Goal: Task Accomplishment & Management: Complete application form

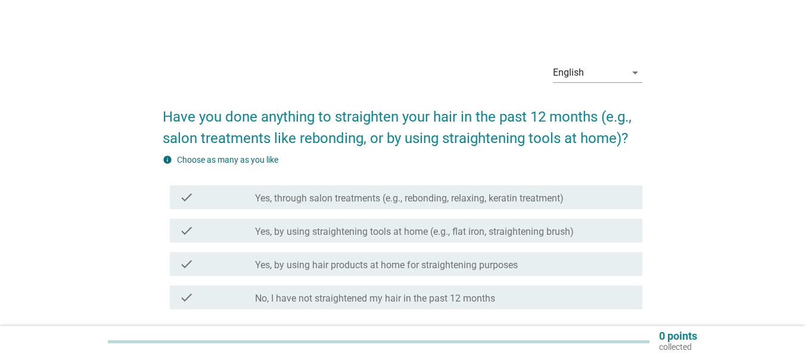
scroll to position [94, 0]
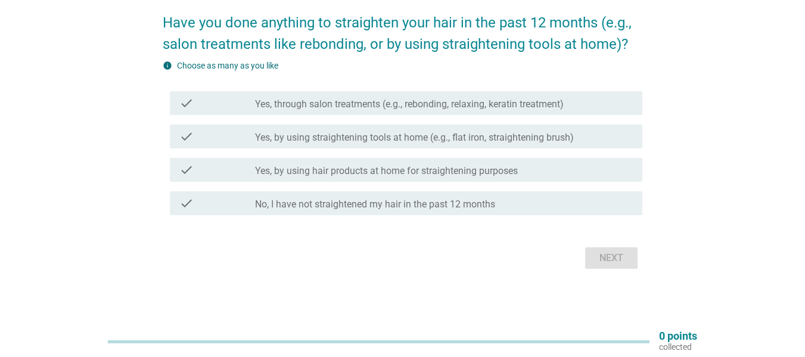
click at [615, 248] on div "Next" at bounding box center [403, 258] width 480 height 29
click at [613, 255] on div "Next" at bounding box center [403, 258] width 480 height 29
click at [301, 98] on label "Yes, through salon treatments (e.g., rebonding, relaxing, keratin treatment)" at bounding box center [409, 104] width 309 height 12
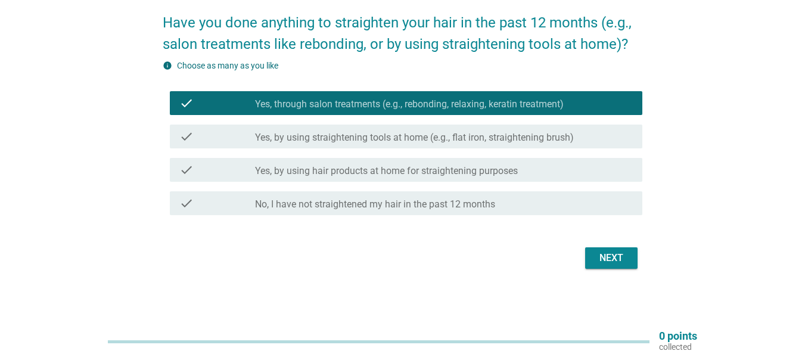
click at [304, 134] on label "Yes, by using straightening tools at home (e.g., flat iron, straightening brush)" at bounding box center [414, 138] width 319 height 12
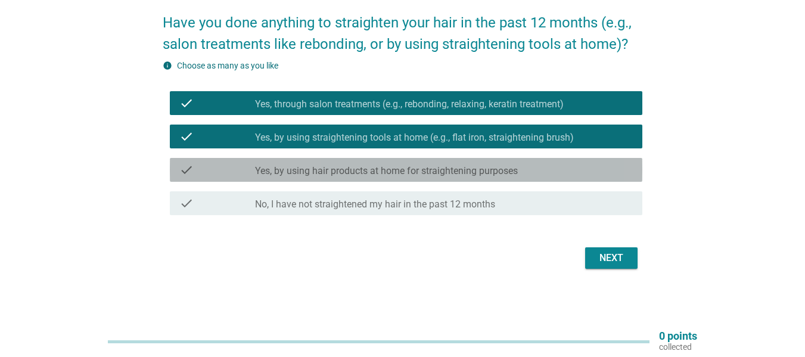
click at [308, 168] on label "Yes, by using hair products at home for straightening purposes" at bounding box center [386, 171] width 263 height 12
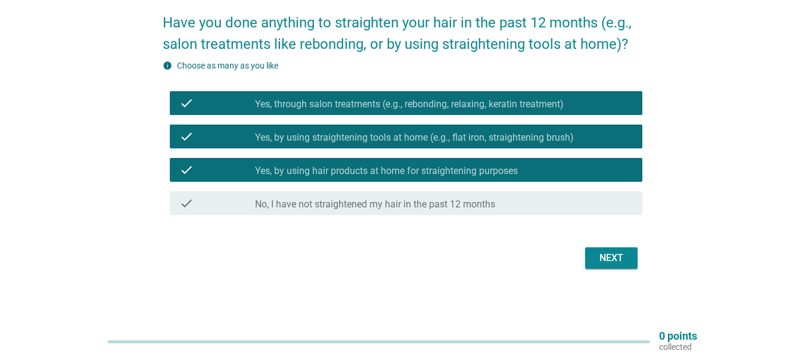
click at [313, 204] on label "No, I have not straightened my hair in the past 12 months" at bounding box center [375, 205] width 240 height 12
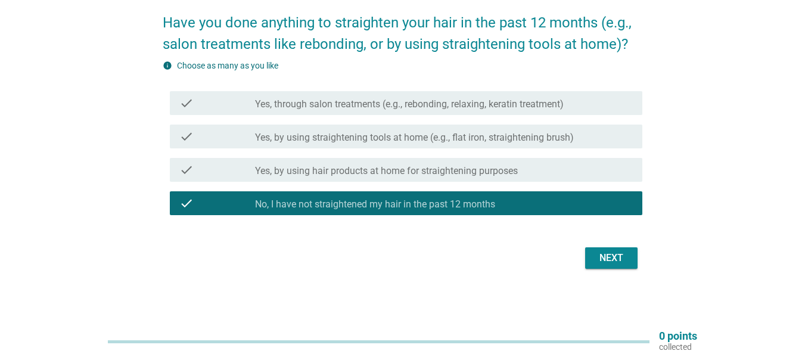
click at [336, 174] on label "Yes, by using hair products at home for straightening purposes" at bounding box center [386, 171] width 263 height 12
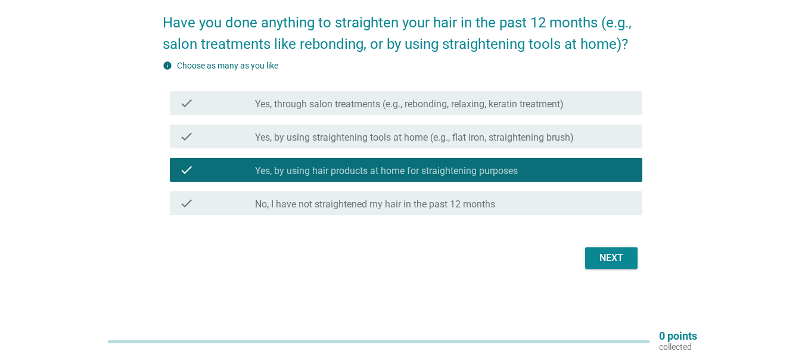
click at [392, 88] on div "check check_box Yes, through salon treatments (e.g., rebonding, relaxing, kerat…" at bounding box center [403, 102] width 480 height 33
click at [396, 101] on label "Yes, through salon treatments (e.g., rebonding, relaxing, keratin treatment)" at bounding box center [409, 104] width 309 height 12
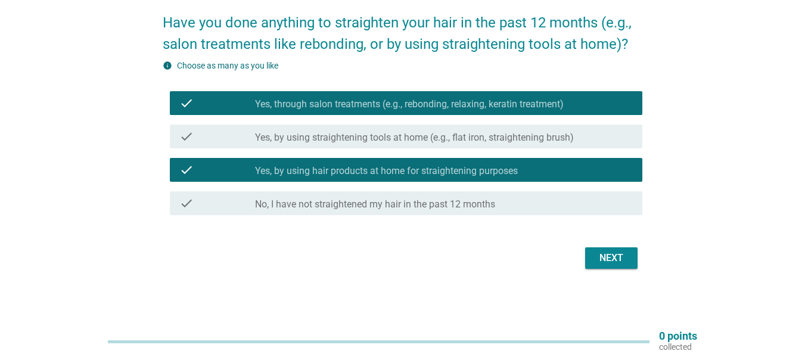
click at [407, 138] on label "Yes, by using straightening tools at home (e.g., flat iron, straightening brush)" at bounding box center [414, 138] width 319 height 12
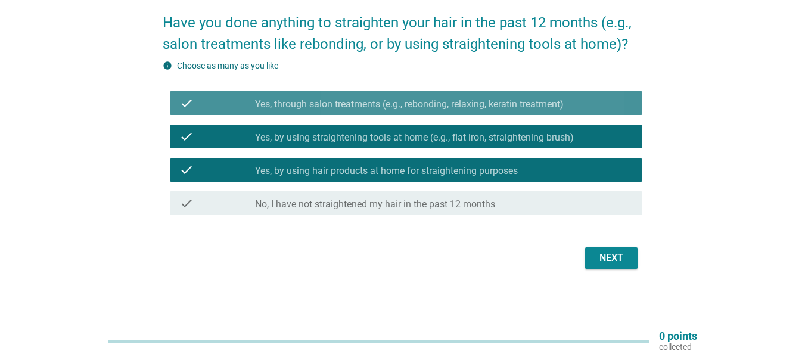
click at [429, 103] on label "Yes, through salon treatments (e.g., rebonding, relaxing, keratin treatment)" at bounding box center [409, 104] width 309 height 12
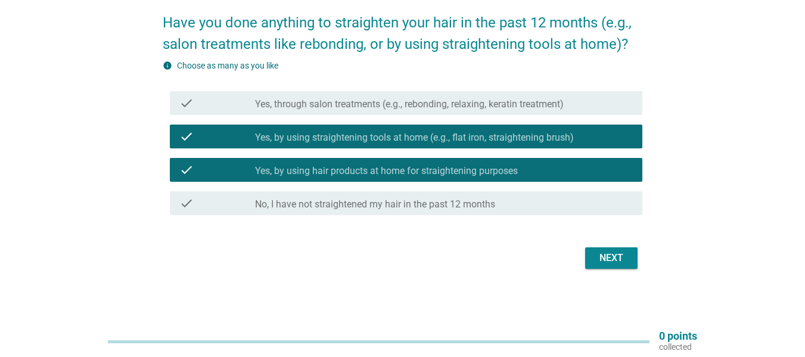
click at [430, 103] on label "Yes, through salon treatments (e.g., rebonding, relaxing, keratin treatment)" at bounding box center [409, 104] width 309 height 12
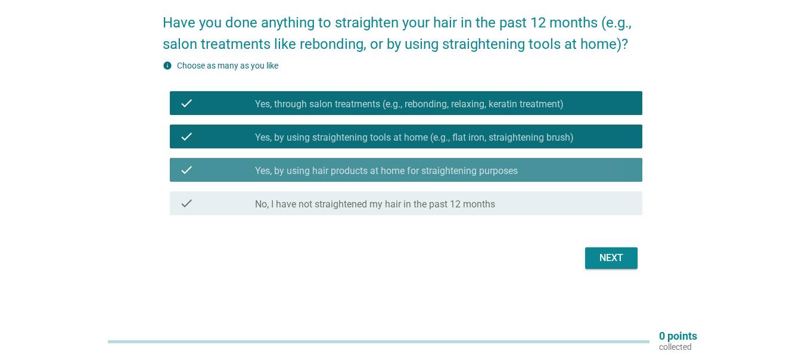
click at [437, 163] on div "check_box_outline_blank Yes, by using hair products at home for straightening p…" at bounding box center [444, 170] width 378 height 14
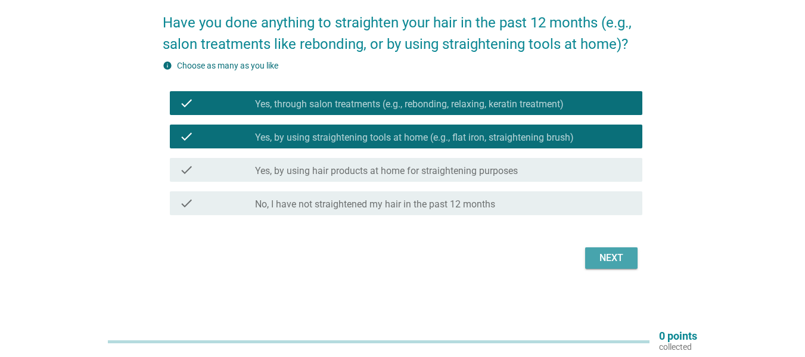
click at [610, 255] on div "Next" at bounding box center [611, 258] width 33 height 14
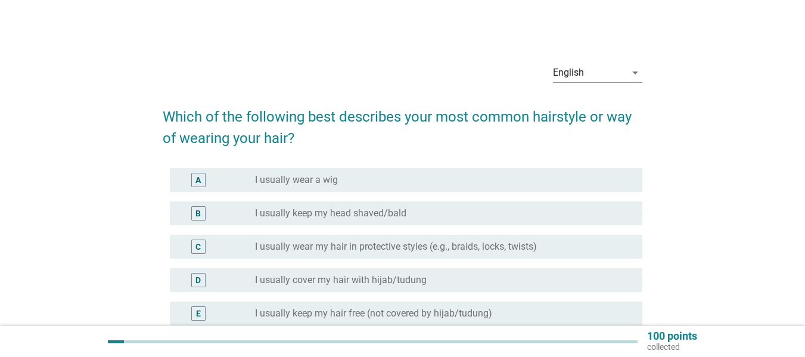
scroll to position [158, 0]
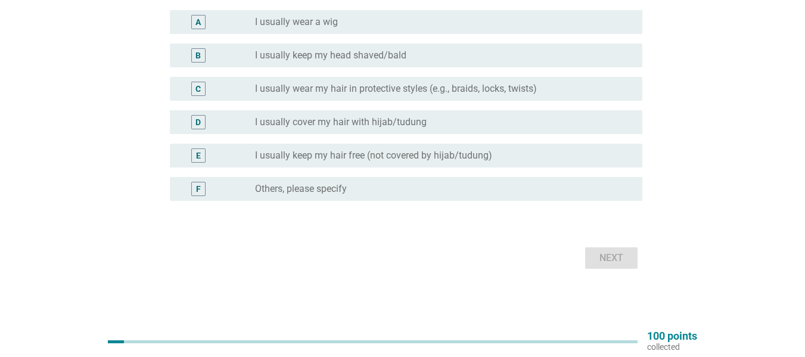
click at [347, 151] on label "I usually keep my hair free (not covered by hijab/tudung)" at bounding box center [373, 156] width 237 height 12
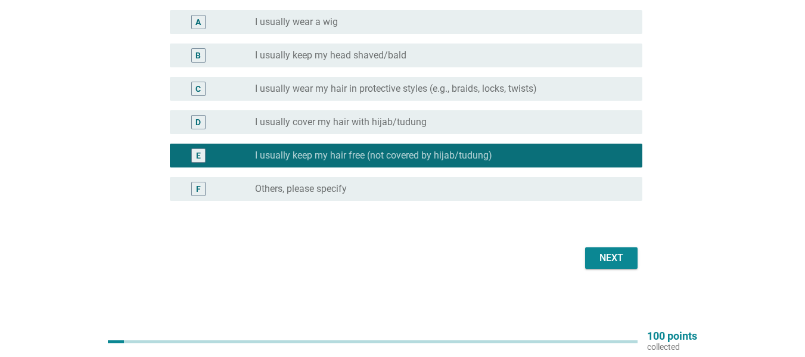
click at [617, 263] on div "Next" at bounding box center [611, 258] width 33 height 14
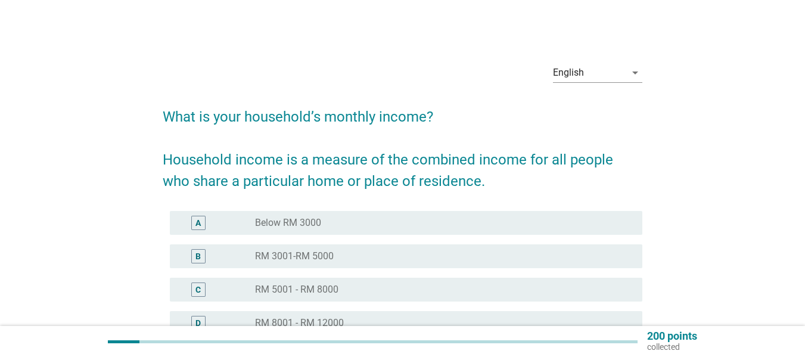
scroll to position [159, 0]
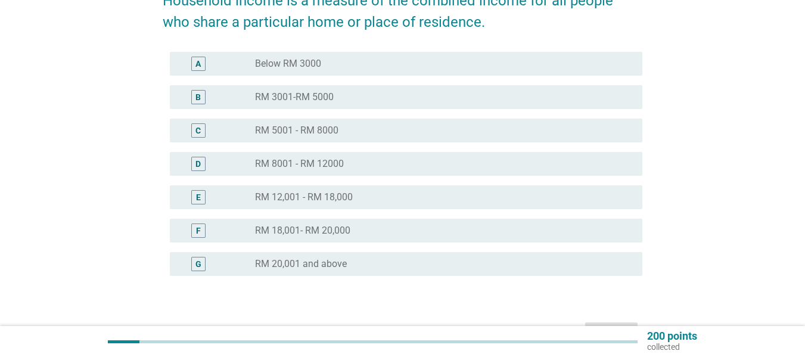
click at [318, 194] on label "RM 12,001 - RM 18,000" at bounding box center [304, 197] width 98 height 12
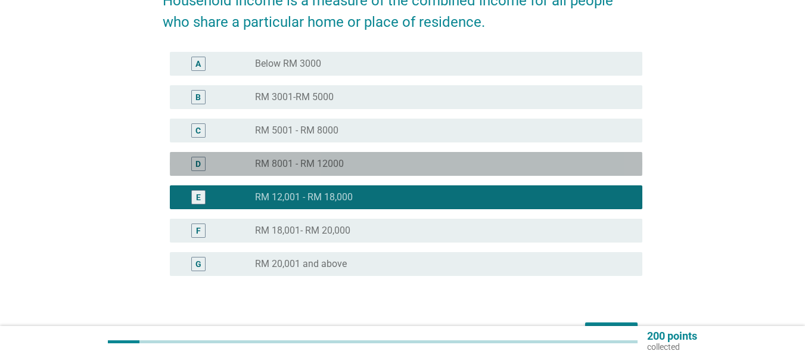
click at [337, 156] on div "D radio_button_unchecked RM 8001 - RM 12000" at bounding box center [406, 164] width 473 height 24
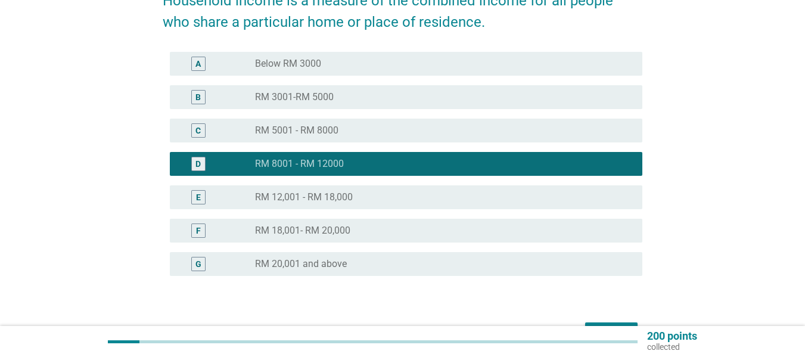
scroll to position [234, 0]
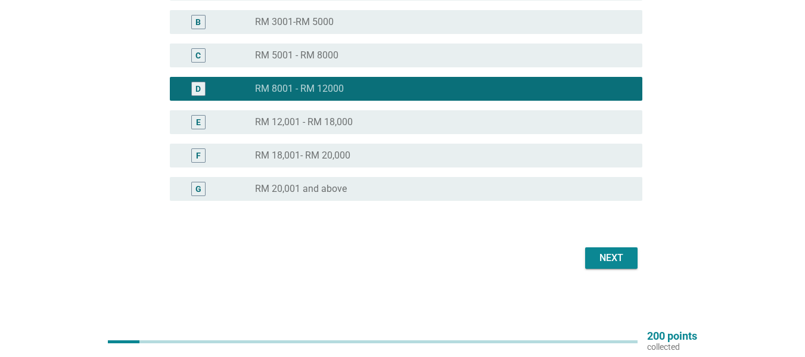
click at [610, 248] on button "Next" at bounding box center [611, 257] width 52 height 21
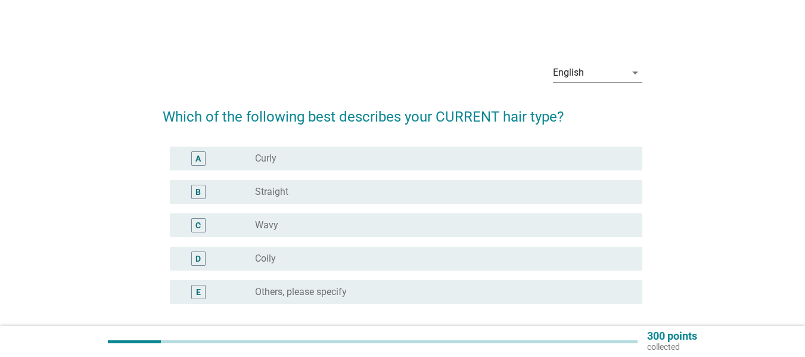
click at [291, 216] on div "C radio_button_unchecked Wavy" at bounding box center [406, 225] width 473 height 24
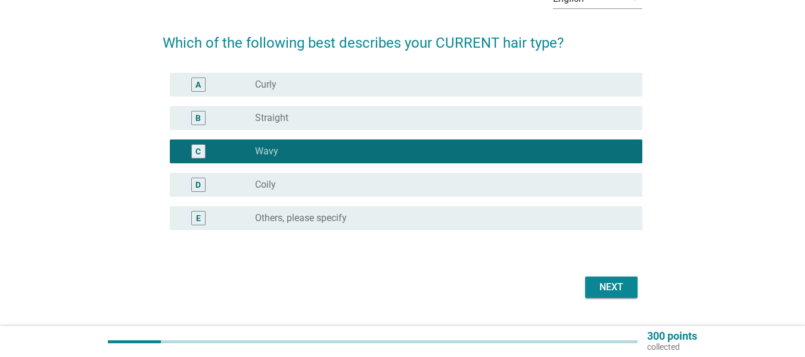
scroll to position [103, 0]
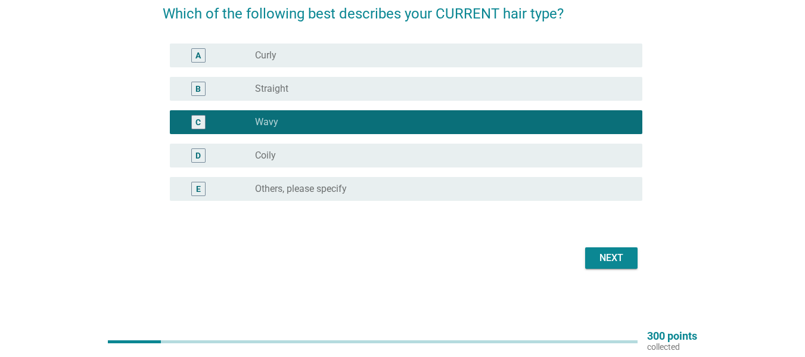
click at [603, 257] on div "Next" at bounding box center [611, 258] width 33 height 14
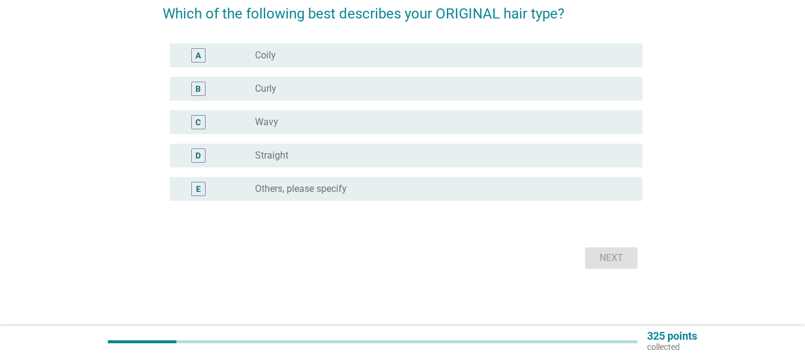
scroll to position [0, 0]
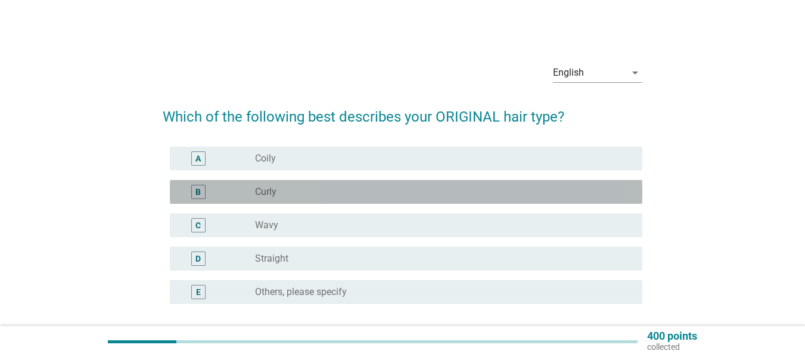
click at [286, 187] on div "radio_button_unchecked Curly" at bounding box center [439, 192] width 368 height 12
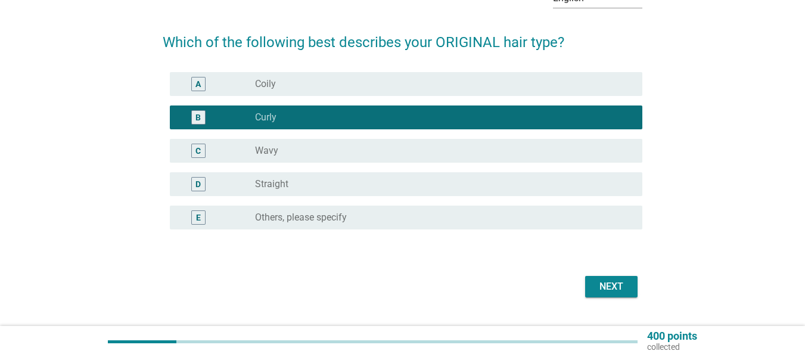
scroll to position [103, 0]
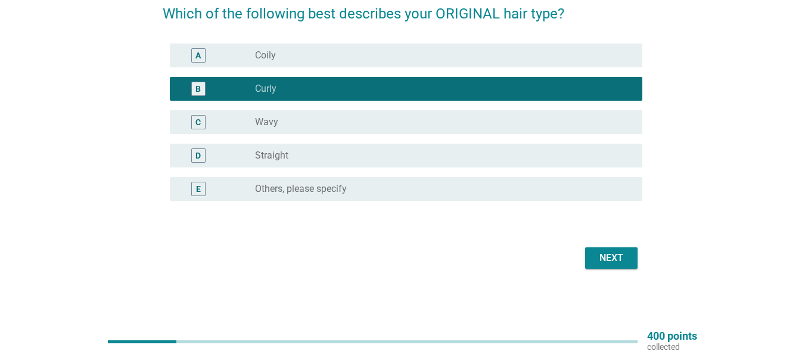
click at [596, 260] on div "Next" at bounding box center [611, 258] width 33 height 14
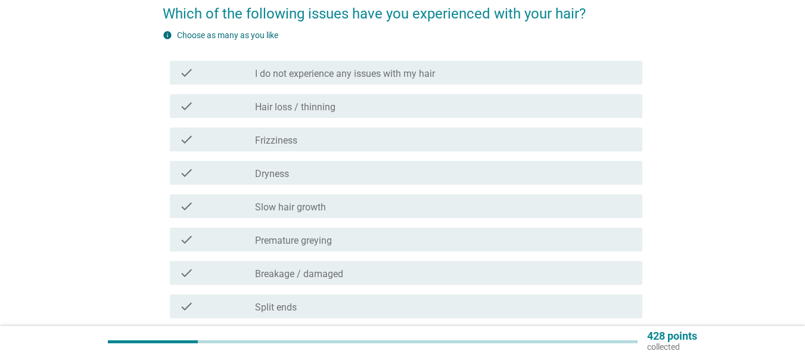
scroll to position [0, 0]
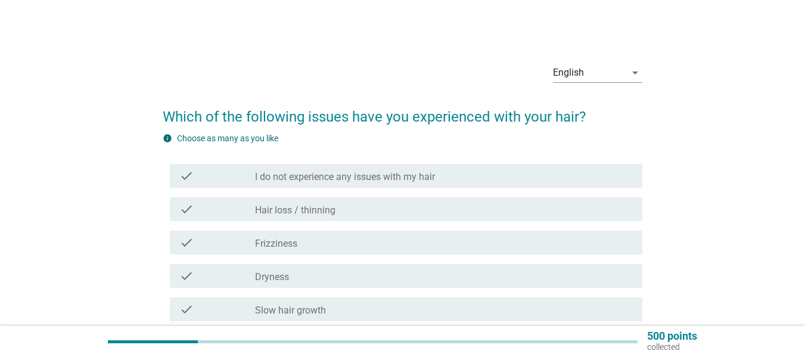
click at [275, 201] on div "check check_box_outline_blank Hair loss / thinning" at bounding box center [406, 209] width 473 height 24
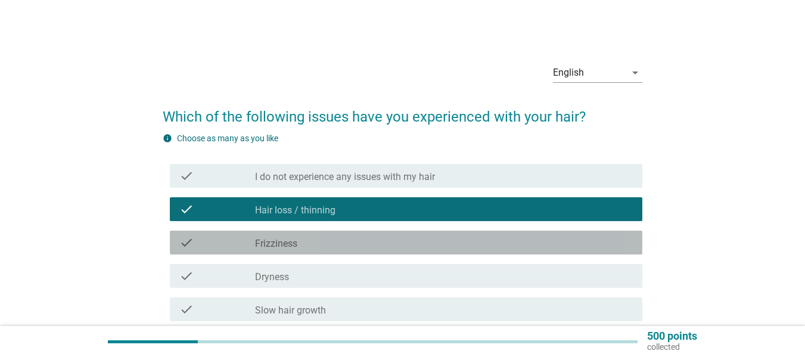
click at [280, 240] on label "Frizziness" at bounding box center [276, 244] width 42 height 12
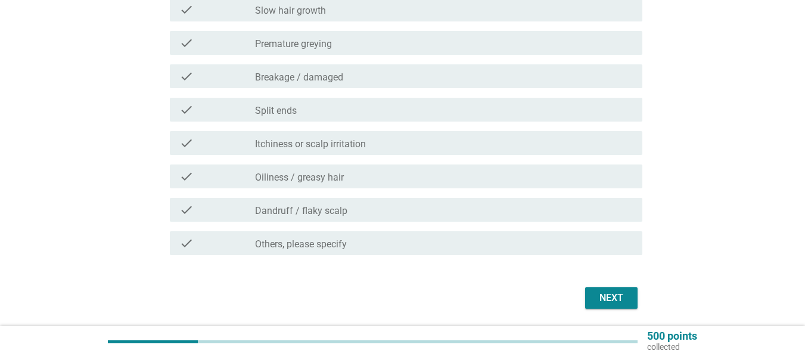
scroll to position [318, 0]
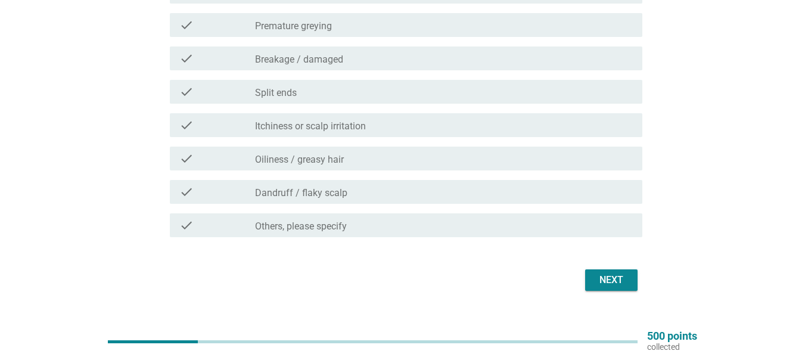
click at [600, 289] on button "Next" at bounding box center [611, 279] width 52 height 21
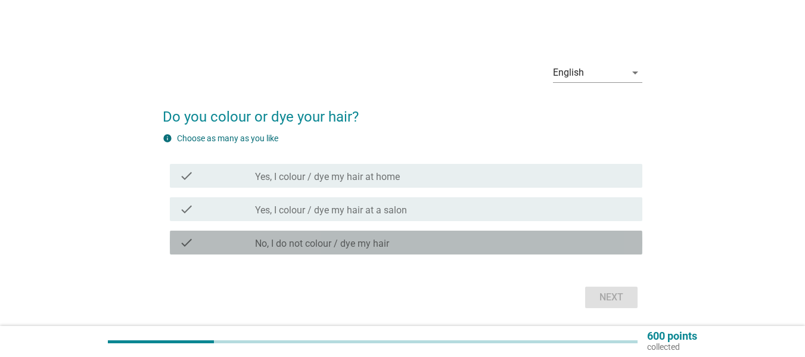
click at [311, 241] on label "No, I do not colour / dye my hair" at bounding box center [322, 244] width 134 height 12
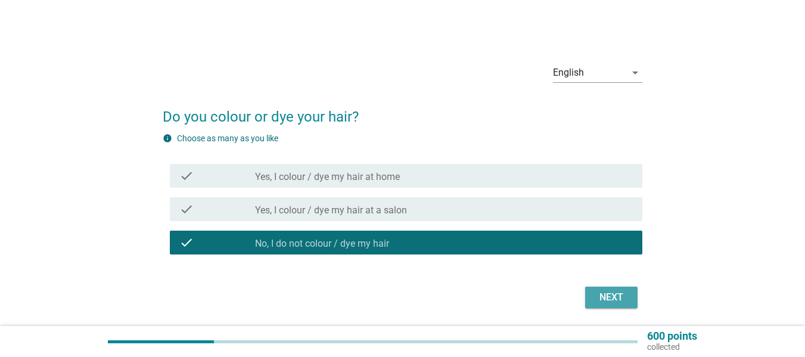
click at [605, 300] on div "Next" at bounding box center [611, 297] width 33 height 14
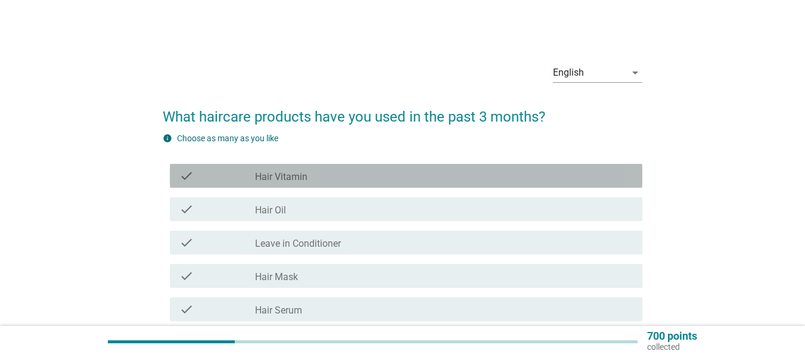
click at [362, 173] on div "check_box_outline_blank Hair Vitamin" at bounding box center [444, 176] width 378 height 14
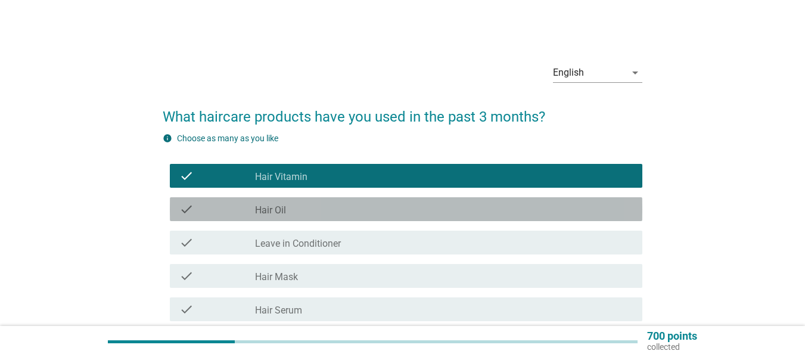
click at [355, 210] on div "check_box_outline_blank Hair Oil" at bounding box center [444, 209] width 378 height 14
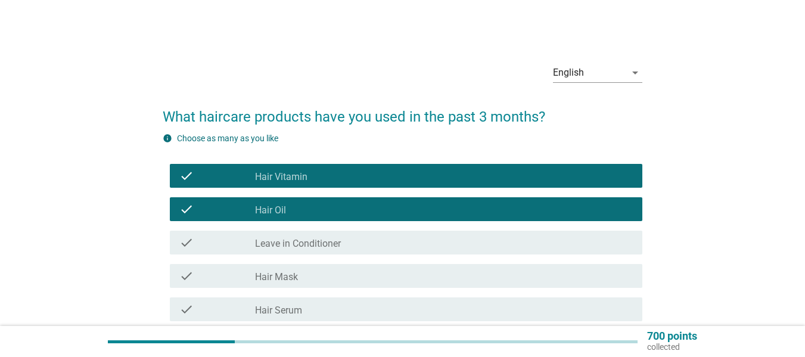
click at [349, 255] on div "check check_box_outline_blank Leave in Conditioner" at bounding box center [403, 242] width 480 height 33
click at [362, 238] on div "check_box_outline_blank Leave in Conditioner" at bounding box center [444, 242] width 378 height 14
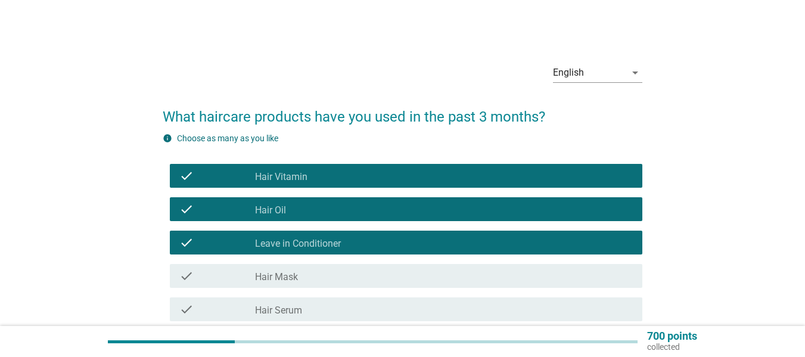
click at [681, 334] on p "700 points" at bounding box center [672, 336] width 50 height 11
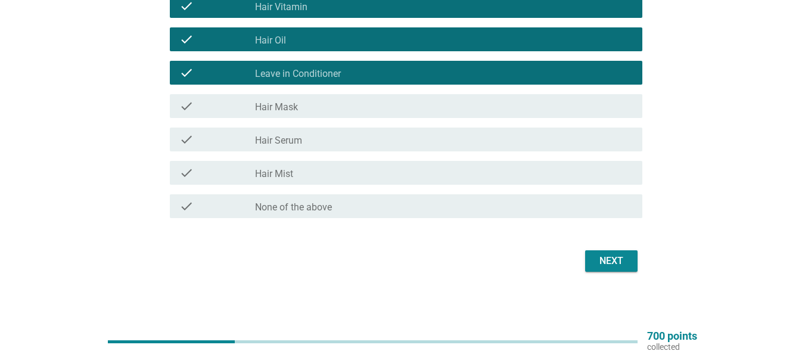
scroll to position [173, 0]
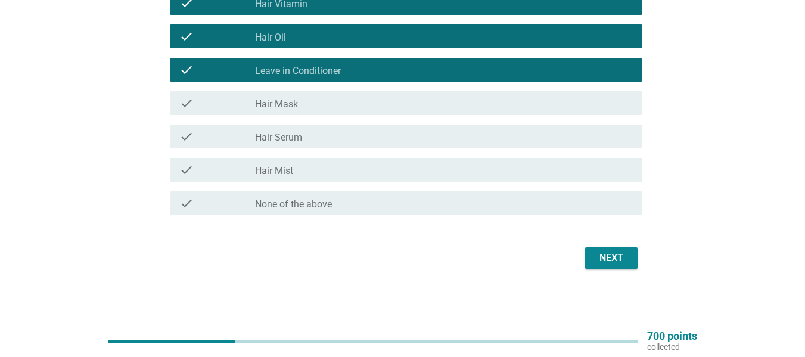
click at [600, 268] on button "Next" at bounding box center [611, 257] width 52 height 21
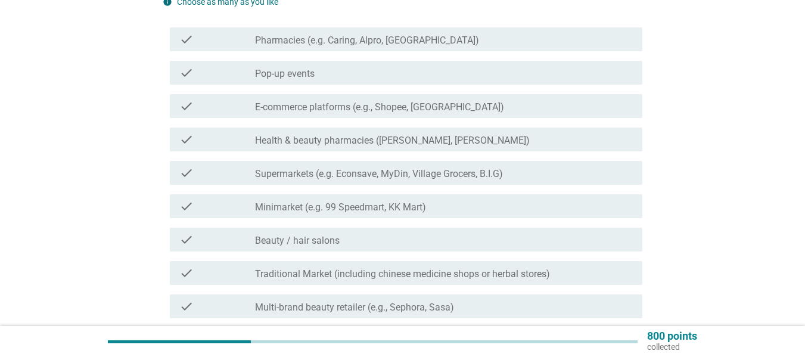
scroll to position [159, 0]
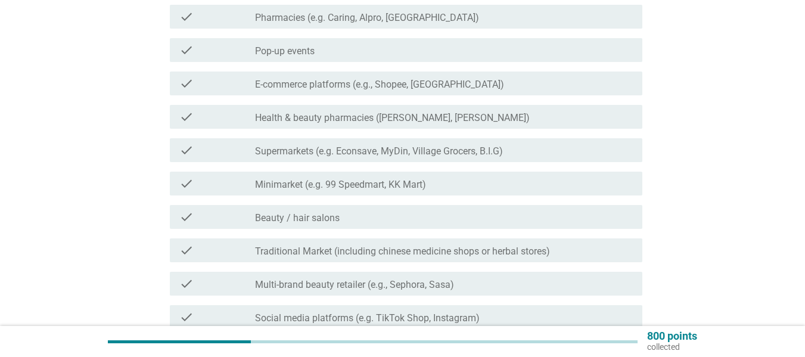
click at [360, 53] on div "check_box_outline_blank Pop-up events" at bounding box center [444, 50] width 378 height 14
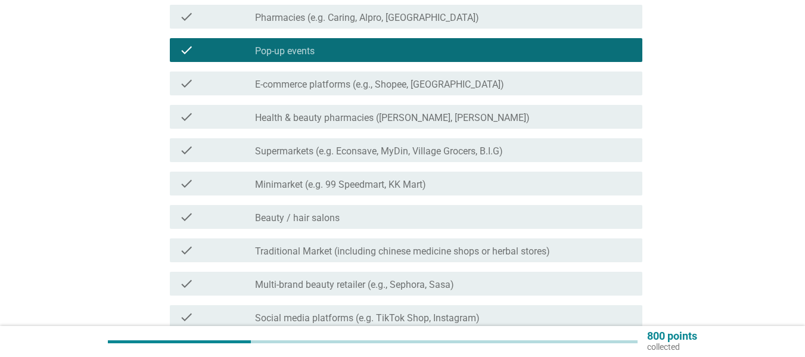
click at [339, 195] on div "check check_box_outline_blank Minimarket (e.g. 99 Speedmart, KK Mart)" at bounding box center [406, 184] width 473 height 24
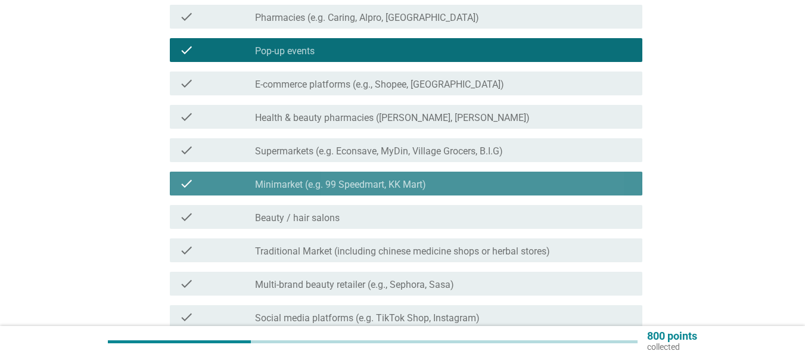
click at [330, 255] on label "Traditional Market (including chinese medicine shops or herbal stores)" at bounding box center [402, 252] width 295 height 12
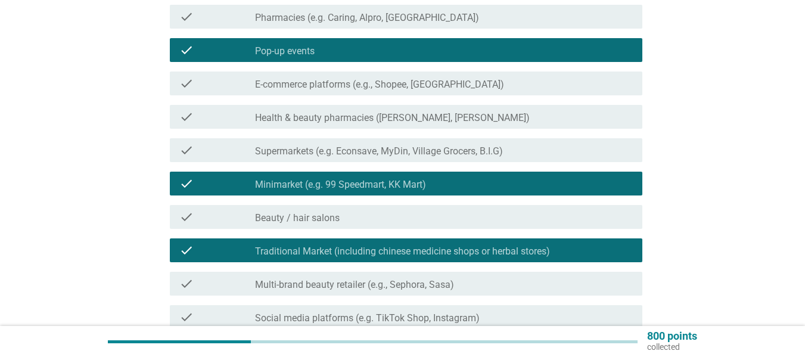
click at [330, 284] on label "Multi-brand beauty retailer (e.g., Sephora, Sasa)" at bounding box center [354, 285] width 199 height 12
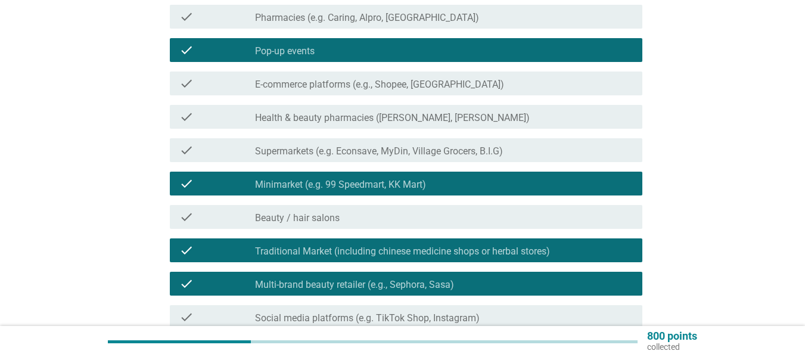
scroll to position [340, 0]
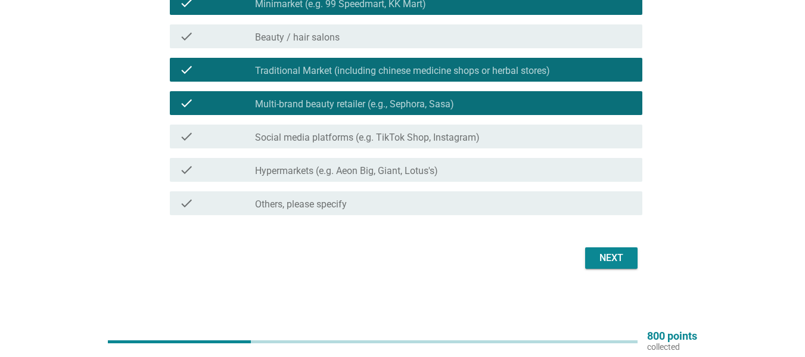
click at [611, 264] on div "Next" at bounding box center [611, 258] width 33 height 14
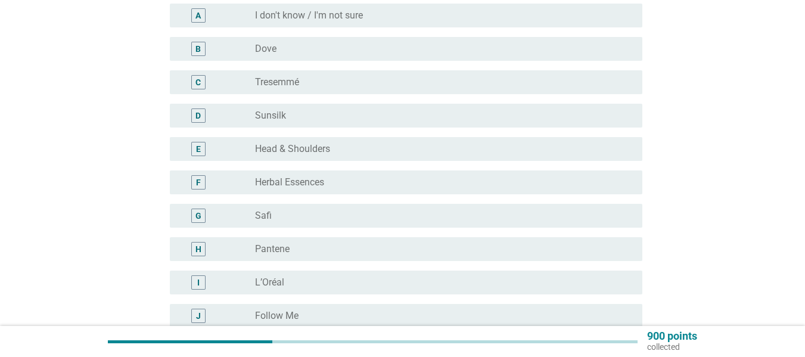
scroll to position [159, 0]
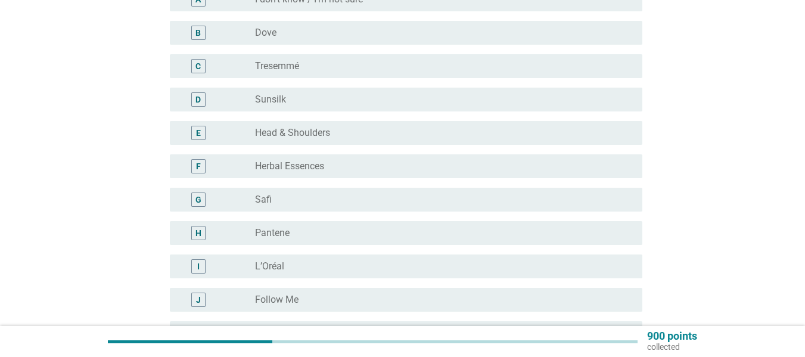
click at [285, 26] on div "radio_button_unchecked Dove" at bounding box center [444, 33] width 378 height 14
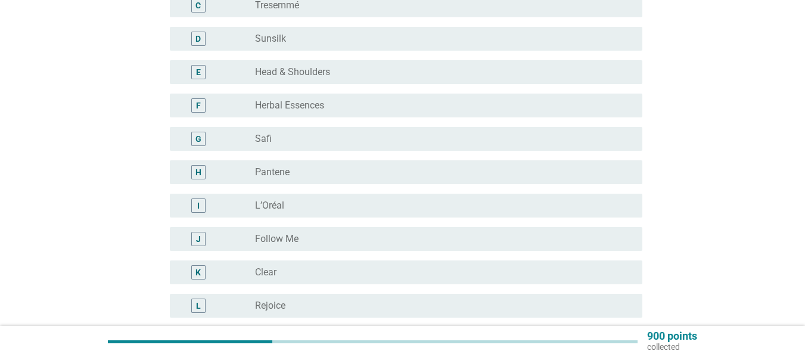
scroll to position [404, 0]
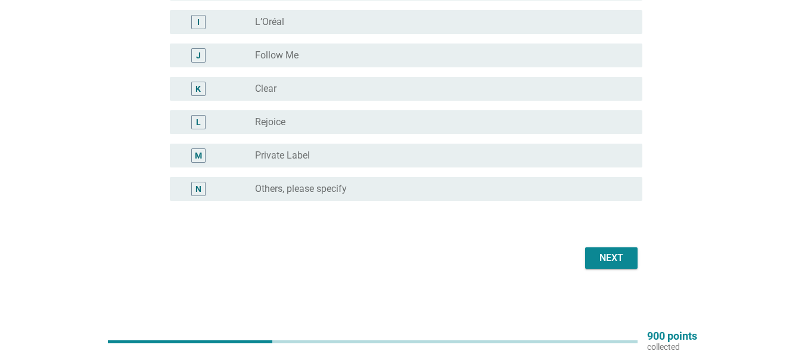
click at [602, 260] on div "Next" at bounding box center [611, 258] width 33 height 14
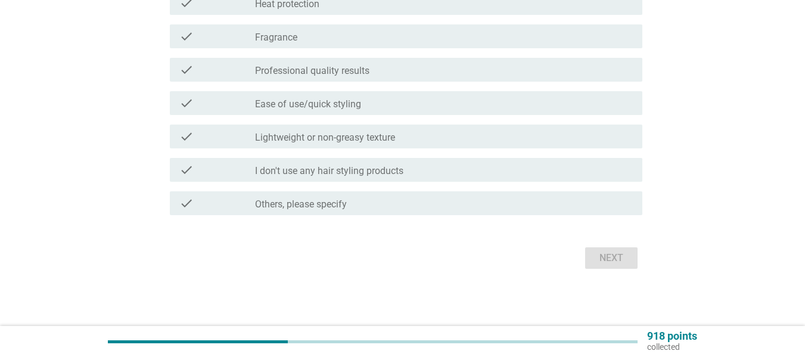
scroll to position [0, 0]
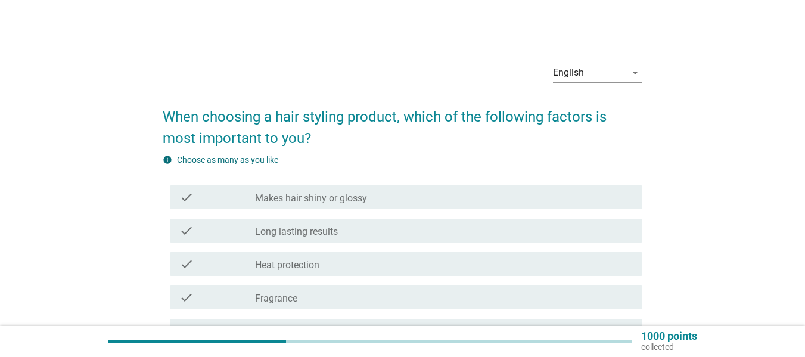
click at [291, 268] on label "Heat protection" at bounding box center [287, 265] width 64 height 12
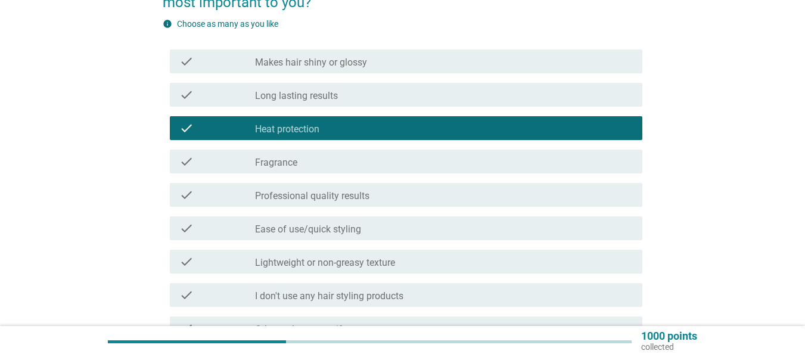
scroll to position [159, 0]
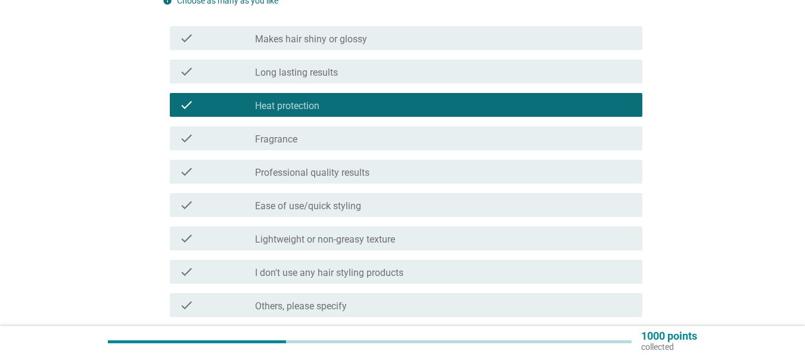
click at [315, 172] on label "Professional quality results" at bounding box center [312, 173] width 114 height 12
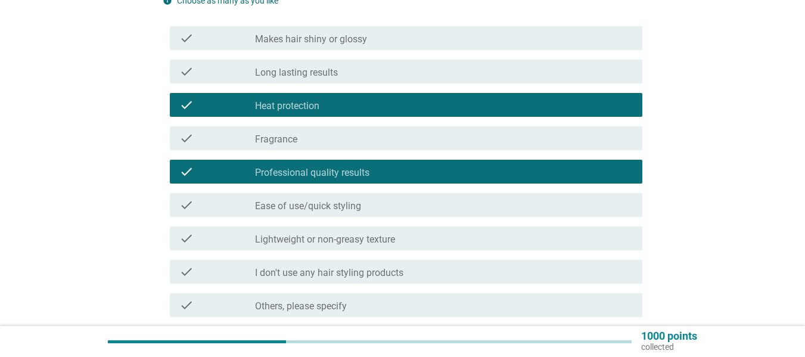
click at [303, 232] on div "check_box_outline_blank Lightweight or non-greasy texture" at bounding box center [444, 238] width 378 height 14
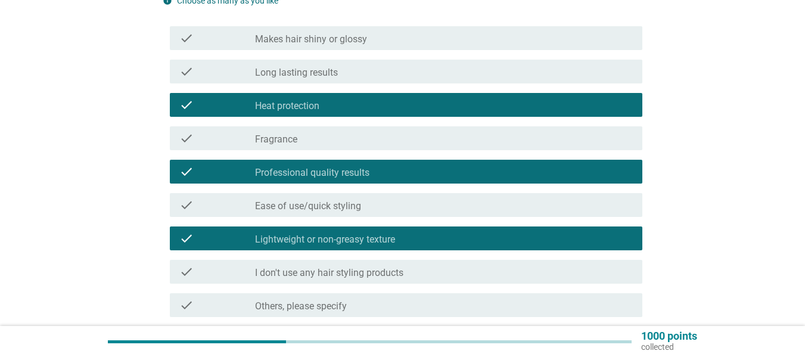
click at [311, 210] on label "Ease of use/quick styling" at bounding box center [308, 206] width 106 height 12
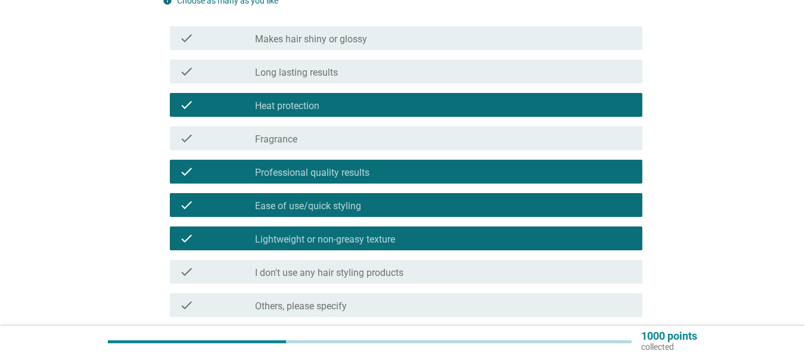
scroll to position [261, 0]
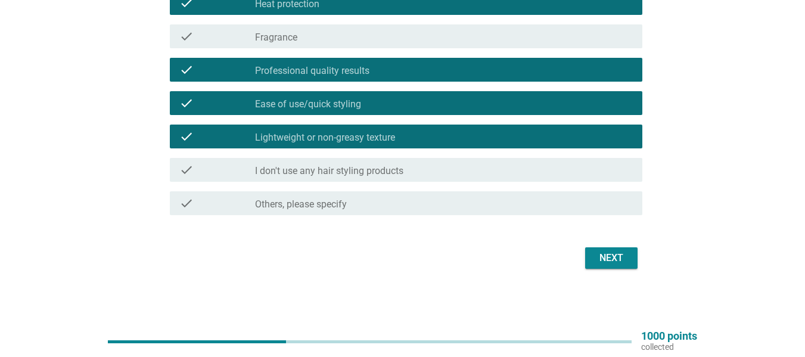
click at [593, 257] on button "Next" at bounding box center [611, 257] width 52 height 21
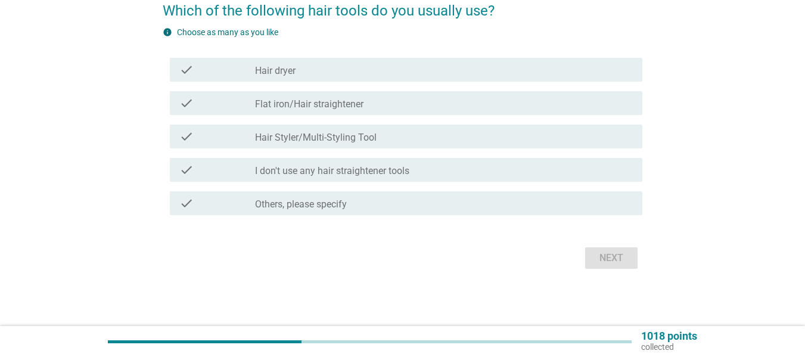
scroll to position [0, 0]
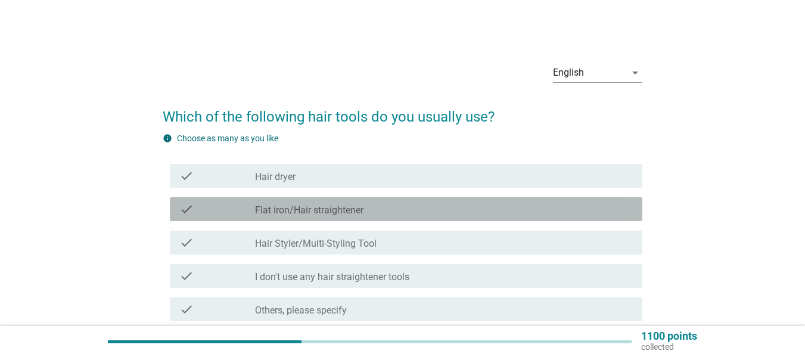
click at [337, 207] on label "Flat iron/Hair straightener" at bounding box center [309, 210] width 108 height 12
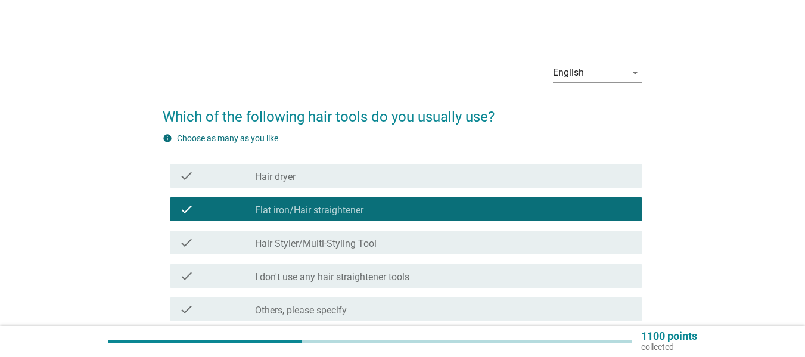
click at [328, 264] on div "check check_box_outline_blank I don't use any hair straightener tools" at bounding box center [406, 276] width 473 height 24
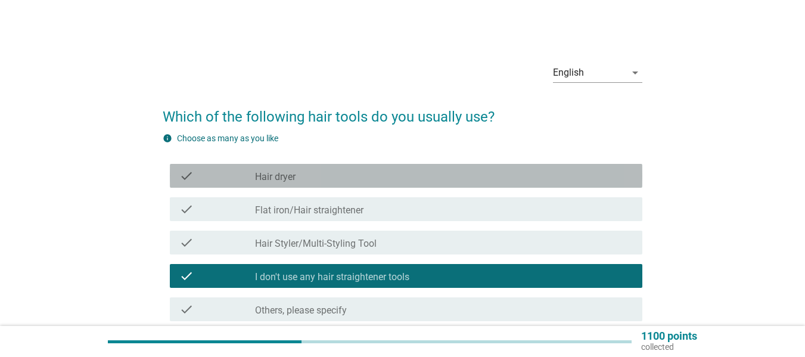
click at [347, 181] on div "check_box_outline_blank Hair dryer" at bounding box center [444, 176] width 378 height 14
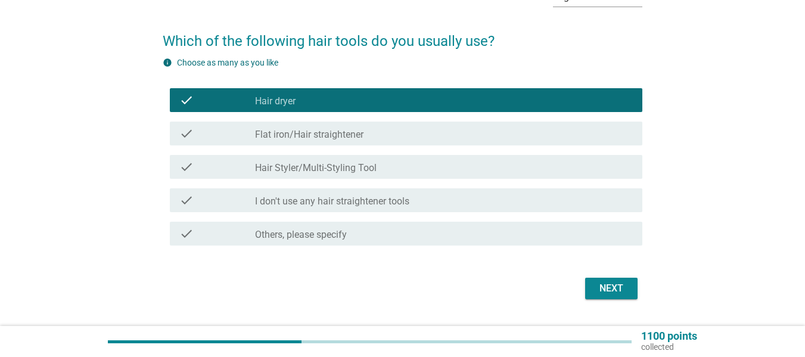
scroll to position [106, 0]
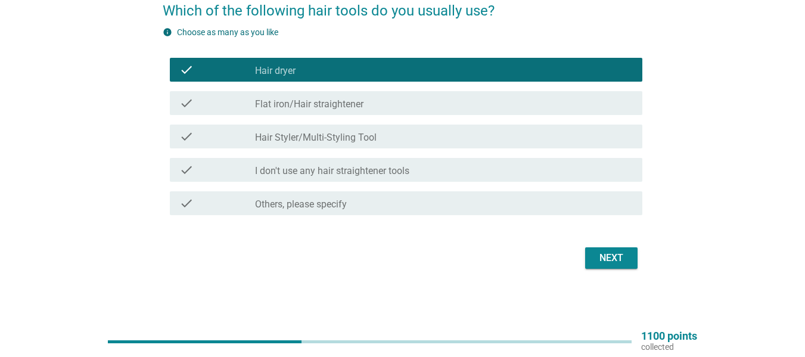
click at [613, 246] on div "Next" at bounding box center [403, 258] width 480 height 29
click at [625, 257] on div "Next" at bounding box center [611, 258] width 33 height 14
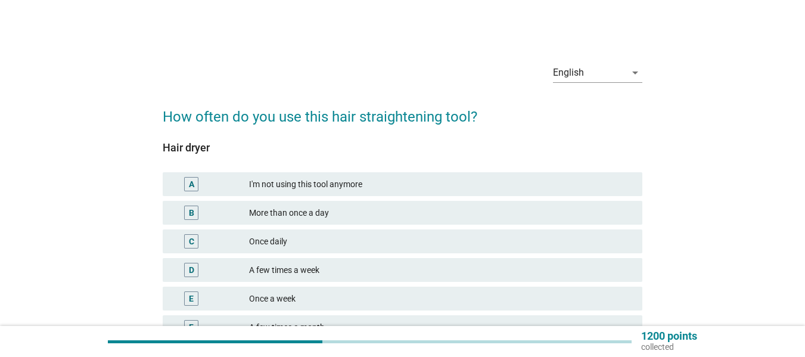
scroll to position [114, 0]
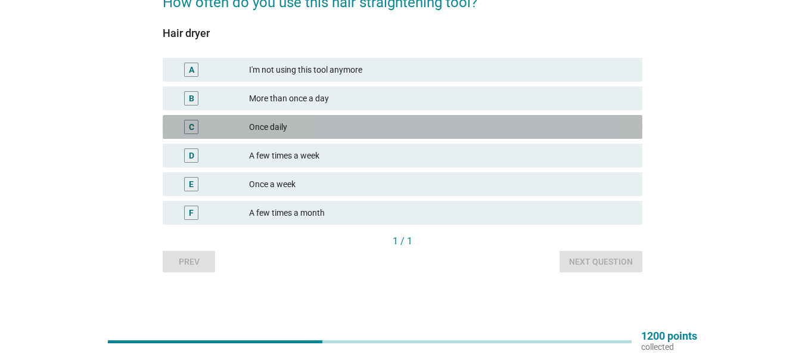
click at [303, 122] on div "Once daily" at bounding box center [441, 127] width 384 height 14
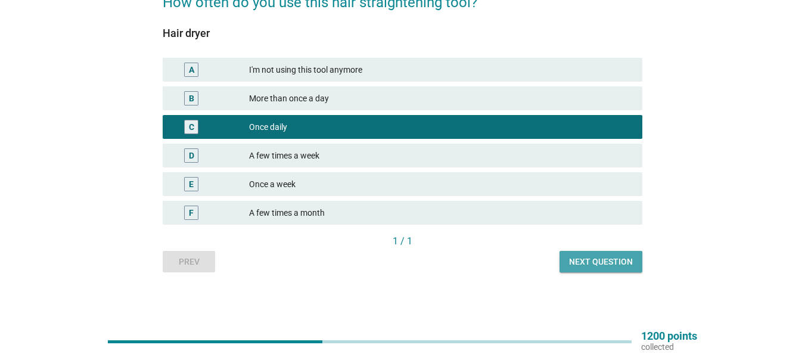
click at [582, 262] on div "Next question" at bounding box center [601, 262] width 64 height 13
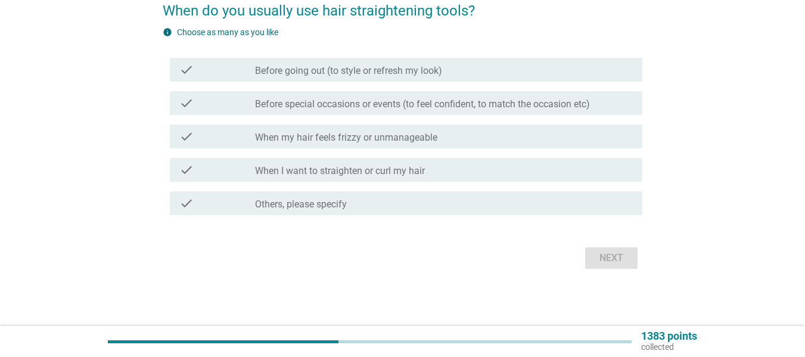
scroll to position [0, 0]
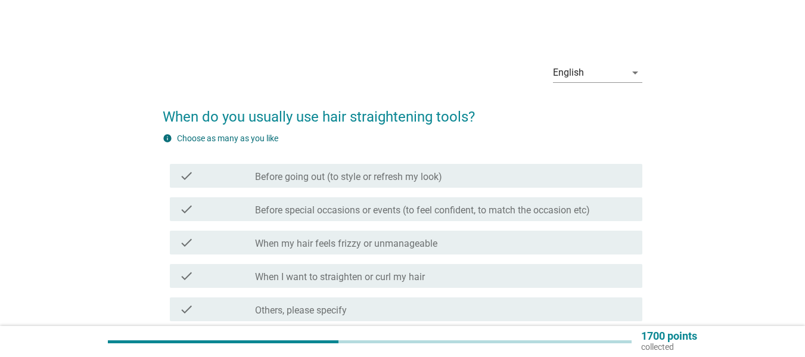
click at [268, 206] on label "Before special occasions or events (to feel confident, to match the occasion et…" at bounding box center [422, 210] width 335 height 12
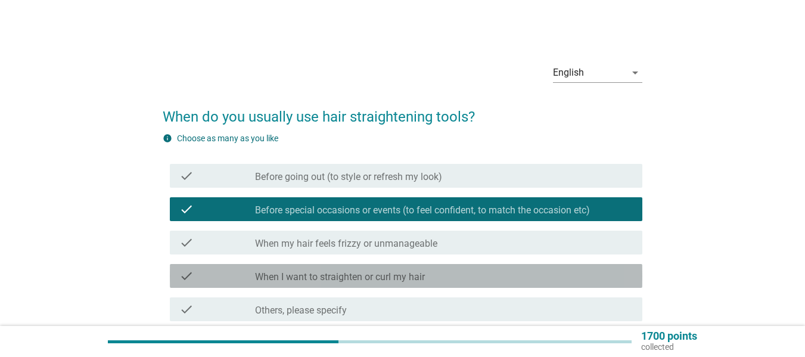
click at [296, 279] on label "When I want to straighten or curl my hair" at bounding box center [340, 277] width 170 height 12
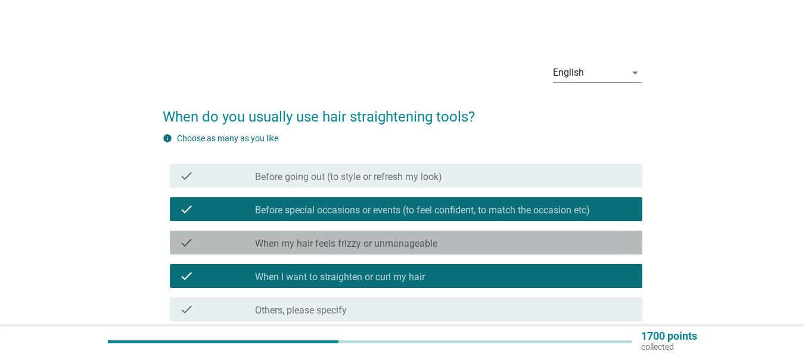
click at [313, 245] on label "When my hair feels frizzy or unmanageable" at bounding box center [346, 244] width 182 height 12
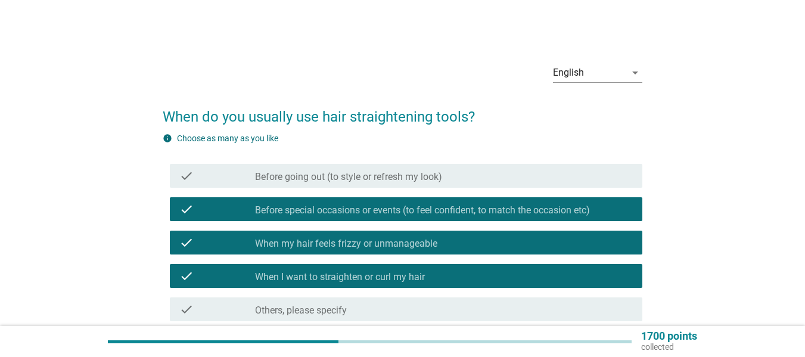
click at [348, 210] on label "Before special occasions or events (to feel confident, to match the occasion et…" at bounding box center [422, 210] width 335 height 12
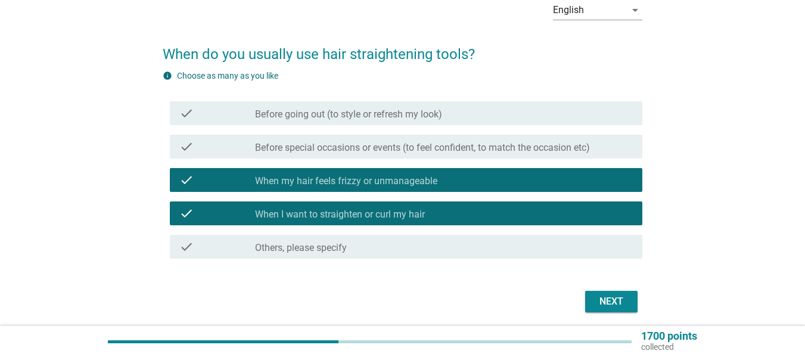
scroll to position [106, 0]
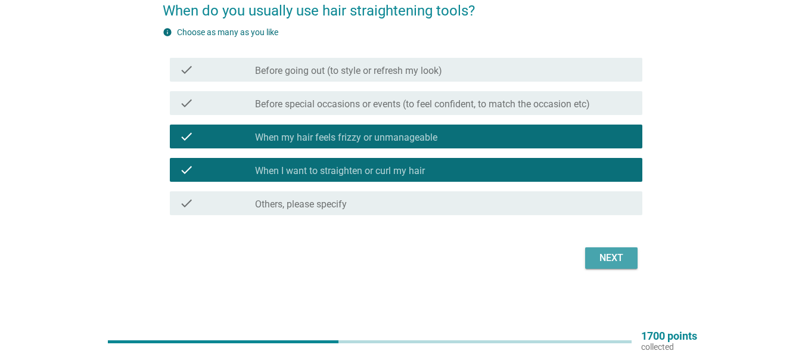
click at [622, 258] on div "Next" at bounding box center [611, 258] width 33 height 14
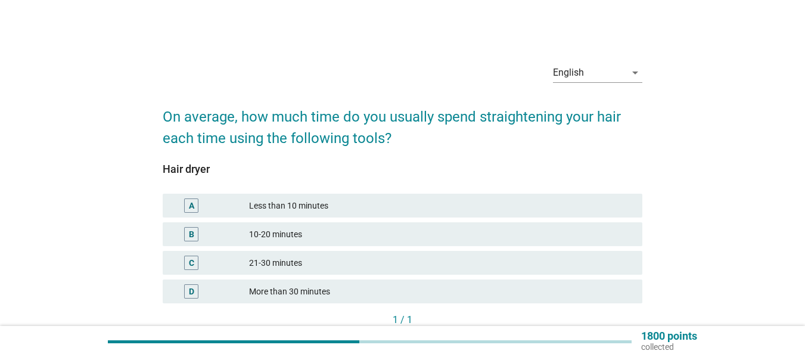
click at [292, 265] on div "21-30 minutes" at bounding box center [441, 263] width 384 height 14
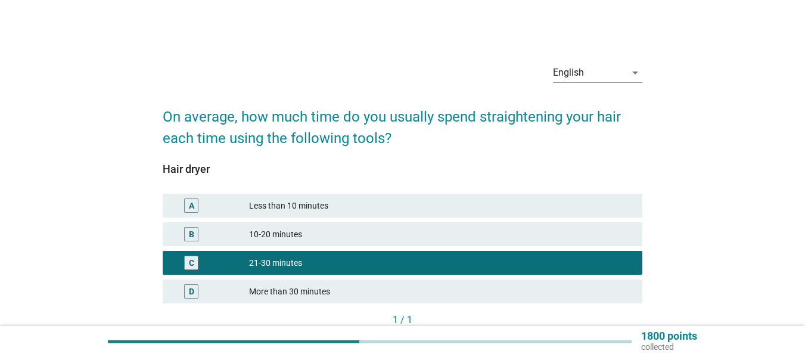
scroll to position [79, 0]
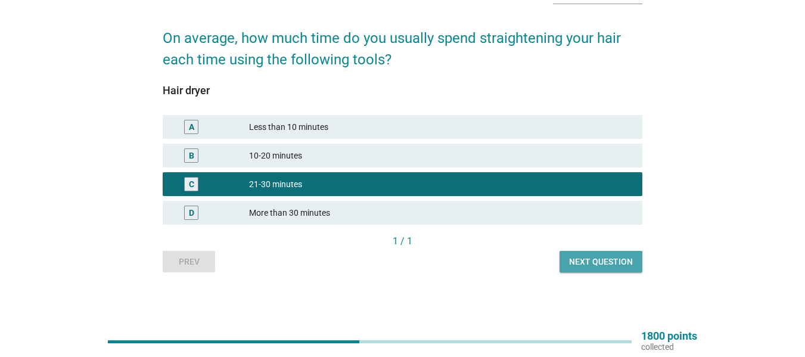
click at [600, 265] on div "Next question" at bounding box center [601, 262] width 64 height 13
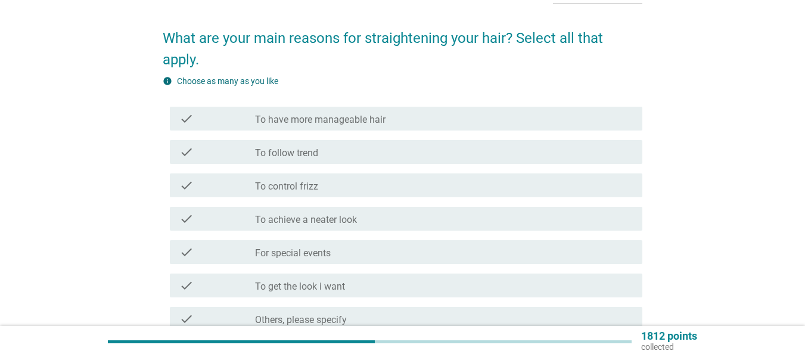
scroll to position [0, 0]
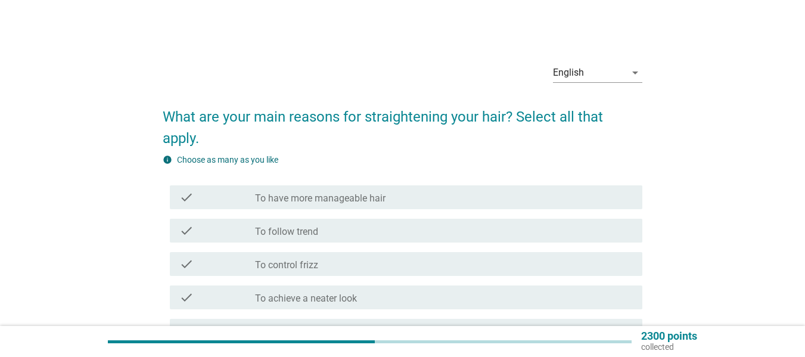
click at [297, 230] on label "To follow trend" at bounding box center [286, 232] width 63 height 12
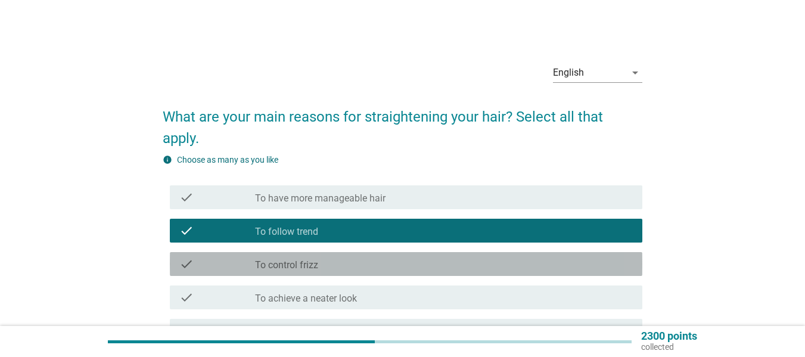
click at [301, 262] on label "To control frizz" at bounding box center [286, 265] width 63 height 12
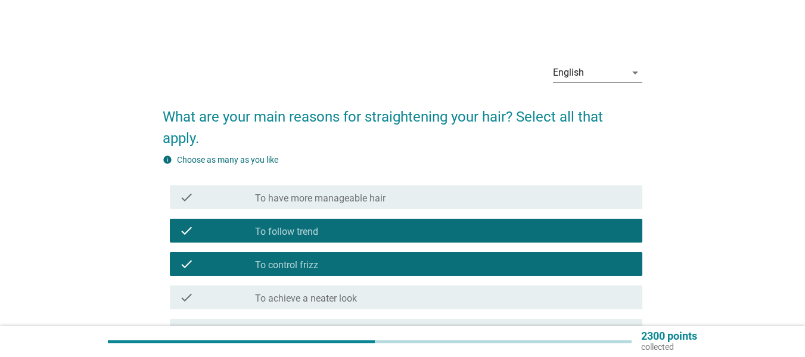
scroll to position [159, 0]
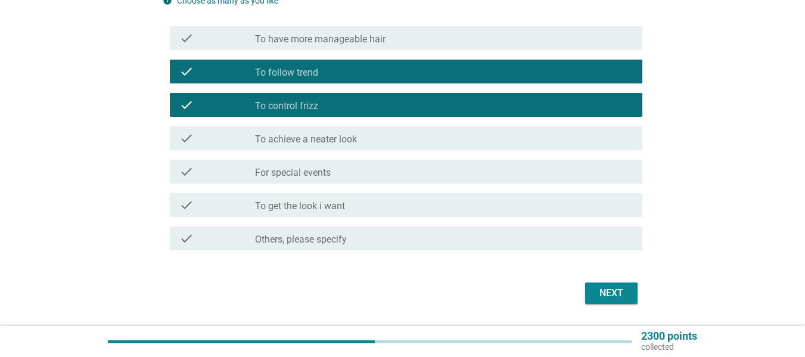
click at [595, 288] on div "Next" at bounding box center [611, 293] width 33 height 14
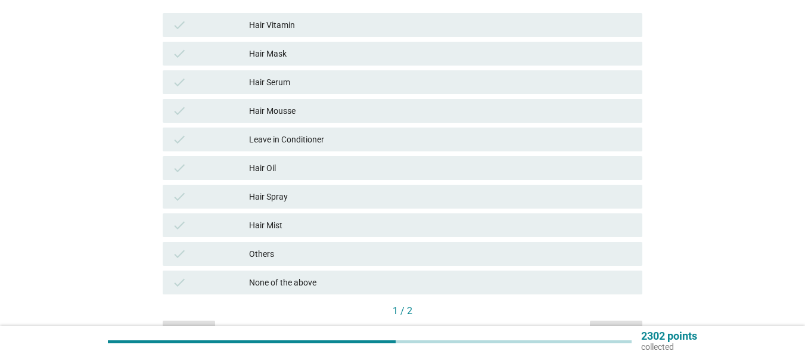
scroll to position [0, 0]
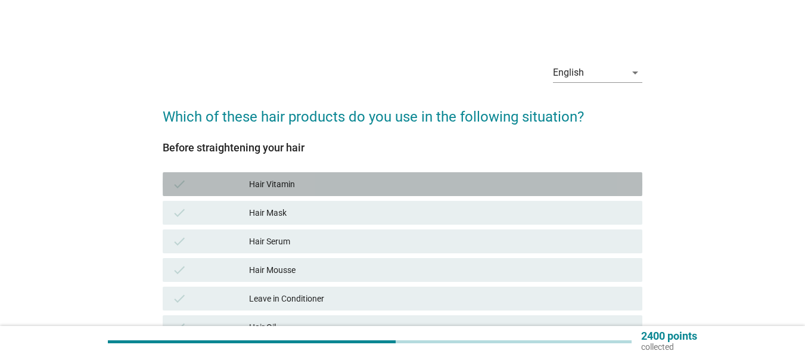
click at [302, 183] on div "Hair Vitamin" at bounding box center [441, 184] width 384 height 14
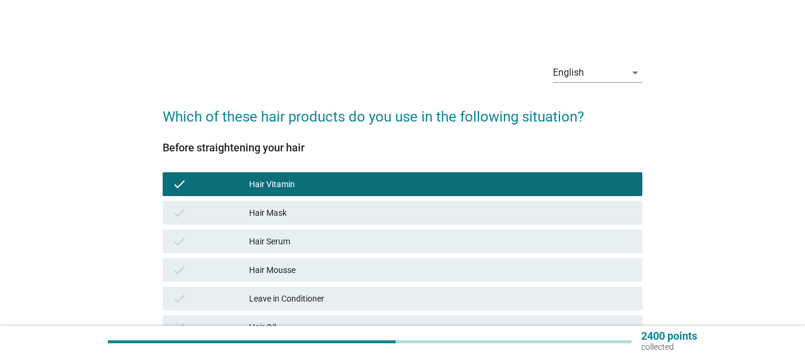
drag, startPoint x: 305, startPoint y: 216, endPoint x: 306, endPoint y: 229, distance: 12.5
click at [306, 216] on div "Hair Mask" at bounding box center [441, 213] width 384 height 14
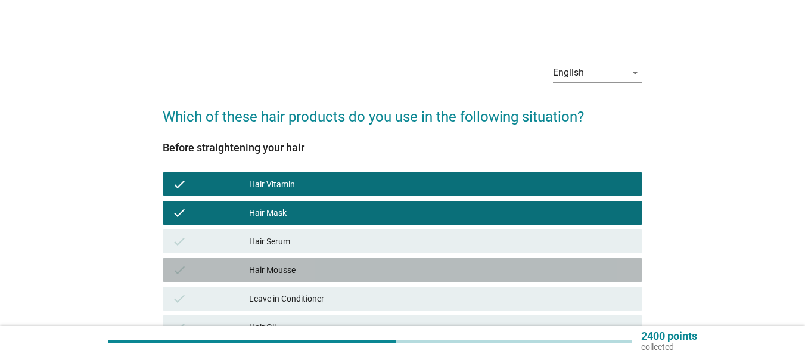
click at [307, 271] on div "Hair Mousse" at bounding box center [441, 270] width 384 height 14
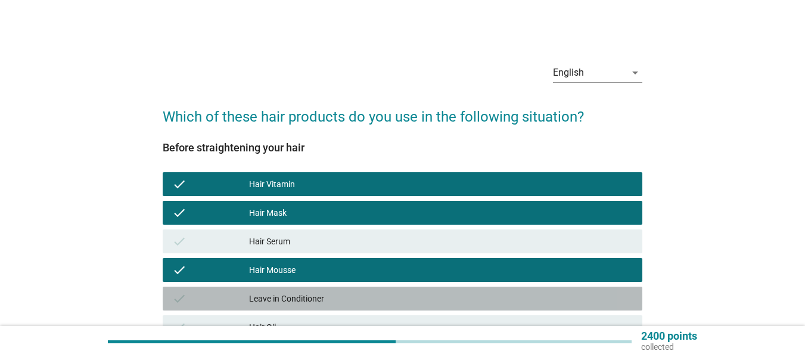
click at [307, 291] on div "Leave in Conditioner" at bounding box center [441, 298] width 384 height 14
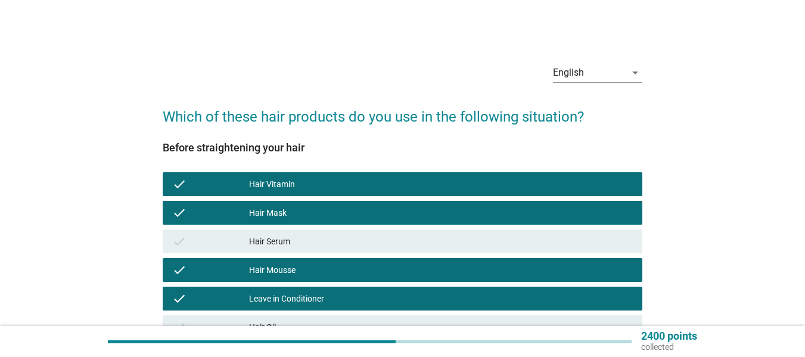
click at [309, 241] on div "Hair Serum" at bounding box center [441, 241] width 384 height 14
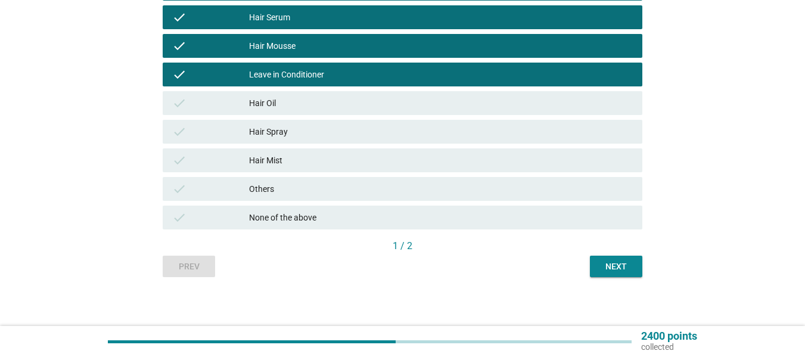
scroll to position [229, 0]
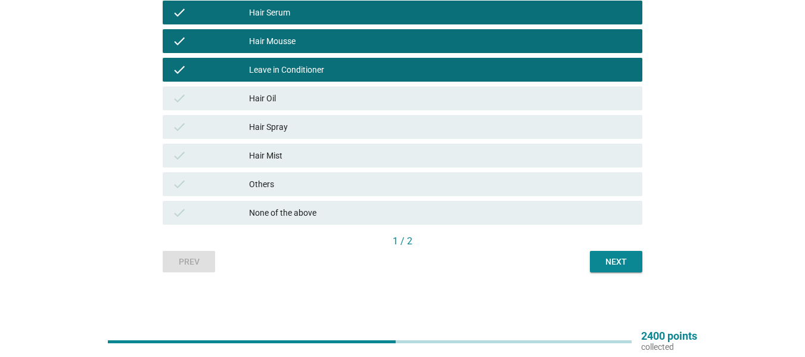
click at [519, 95] on div "Hair Oil" at bounding box center [441, 98] width 384 height 14
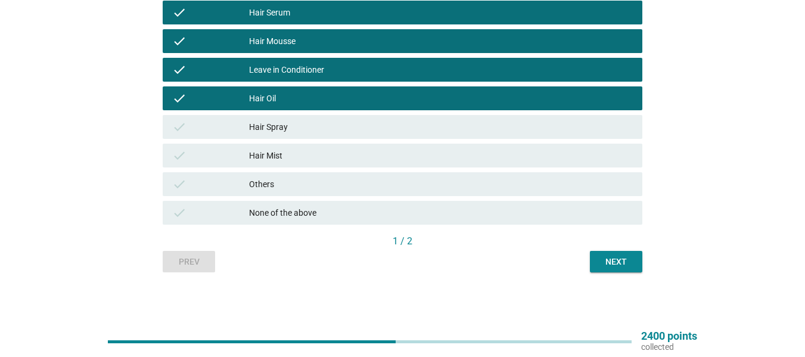
click at [610, 250] on div "1 / 2" at bounding box center [403, 242] width 480 height 17
click at [600, 256] on div "Next" at bounding box center [616, 262] width 33 height 13
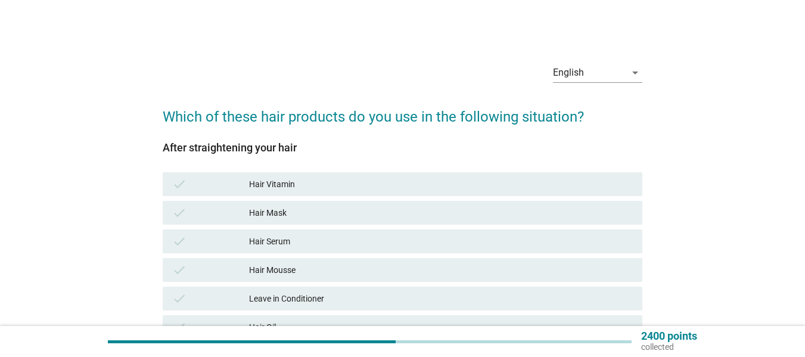
click at [288, 185] on div "Hair Vitamin" at bounding box center [441, 184] width 384 height 14
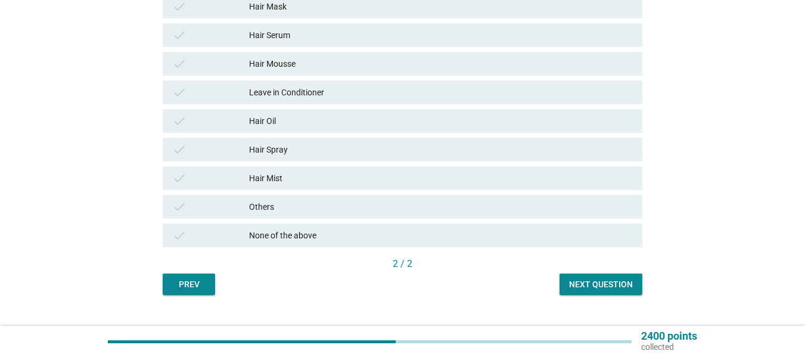
scroll to position [229, 0]
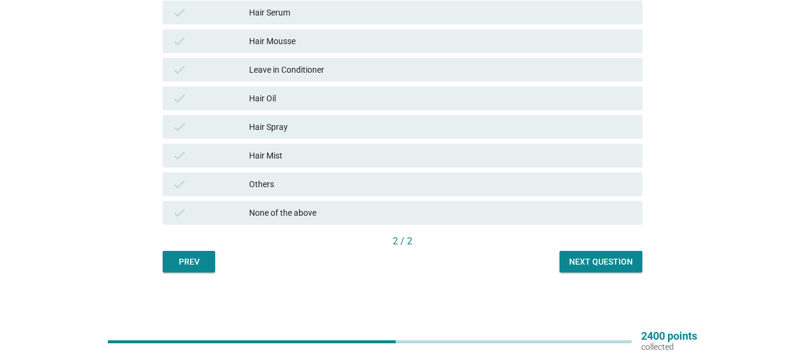
click at [597, 259] on div "Next question" at bounding box center [601, 262] width 64 height 13
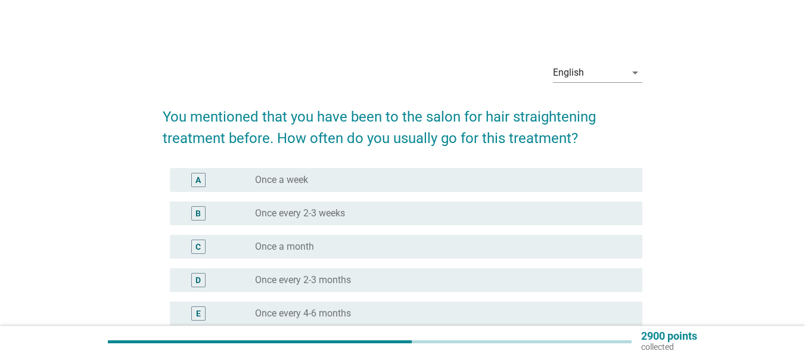
scroll to position [159, 0]
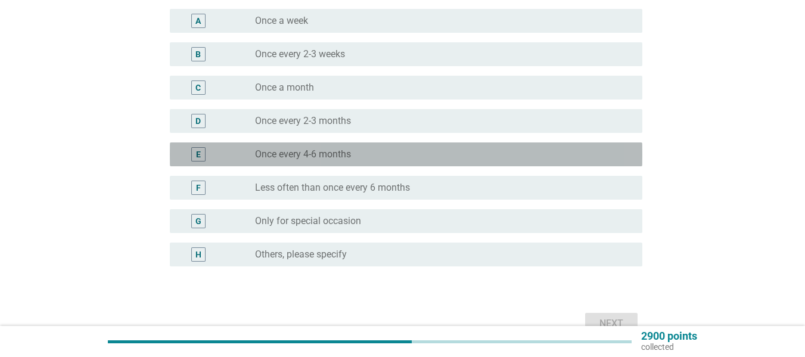
click at [334, 146] on div "E radio_button_unchecked Once every 4-6 months" at bounding box center [406, 154] width 473 height 24
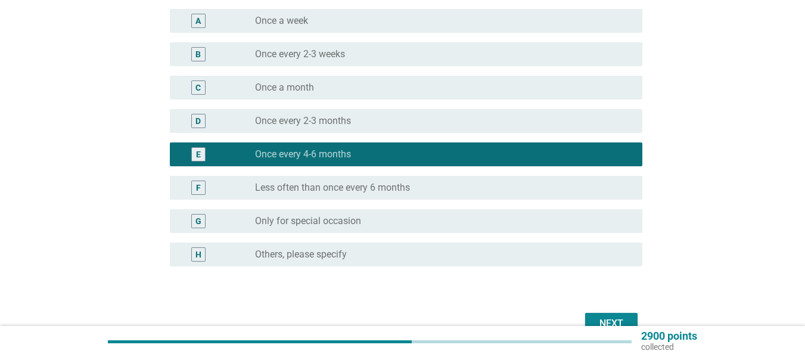
click at [596, 317] on div "Next" at bounding box center [611, 324] width 33 height 14
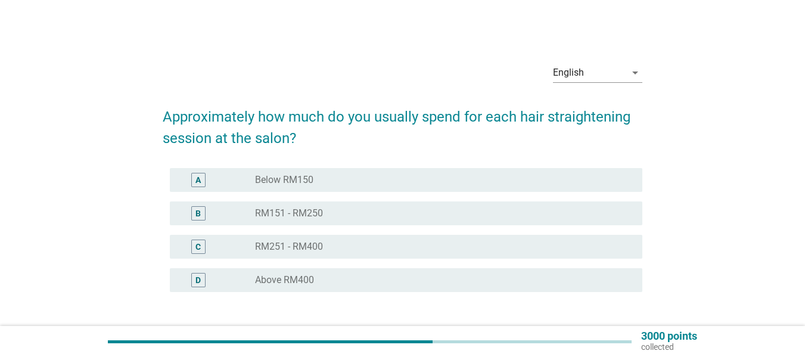
scroll to position [91, 0]
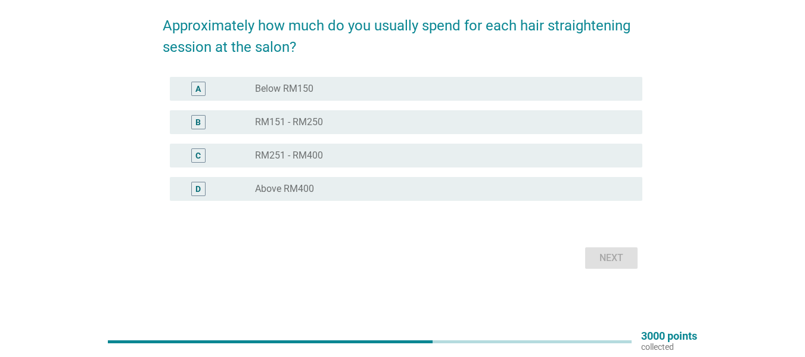
click at [292, 186] on label "Above RM400" at bounding box center [284, 189] width 59 height 12
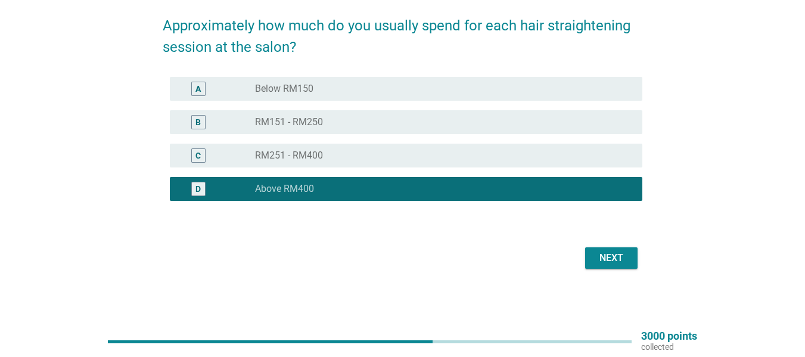
click at [606, 260] on div "Next" at bounding box center [611, 258] width 33 height 14
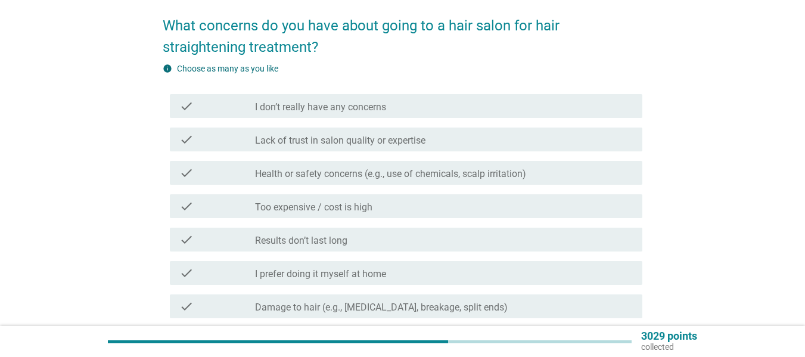
scroll to position [0, 0]
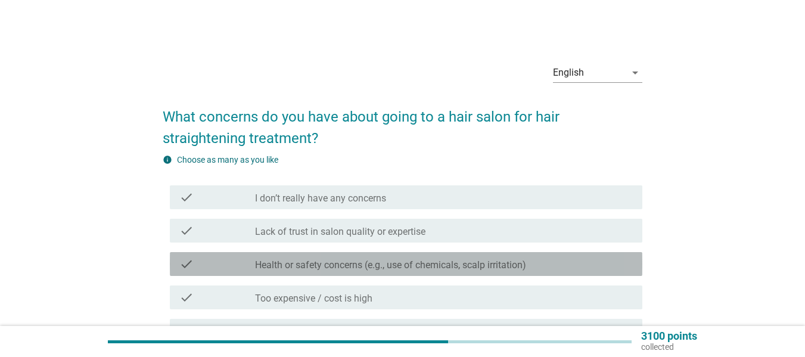
click at [324, 257] on div "check_box_outline_blank Health or safety concerns (e.g., use of chemicals, scal…" at bounding box center [444, 264] width 378 height 14
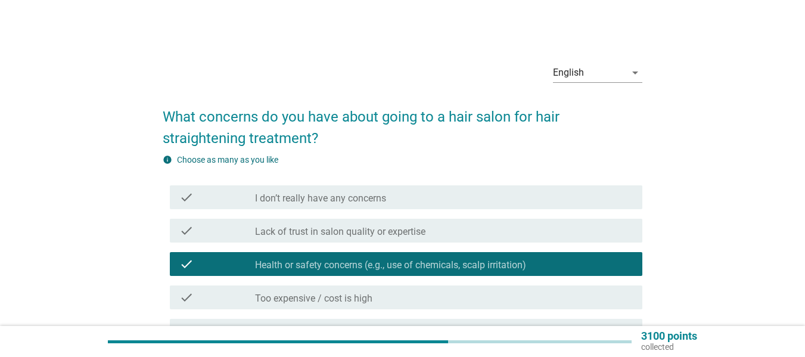
click at [322, 290] on div "check_box_outline_blank Too expensive / cost is high" at bounding box center [444, 297] width 378 height 14
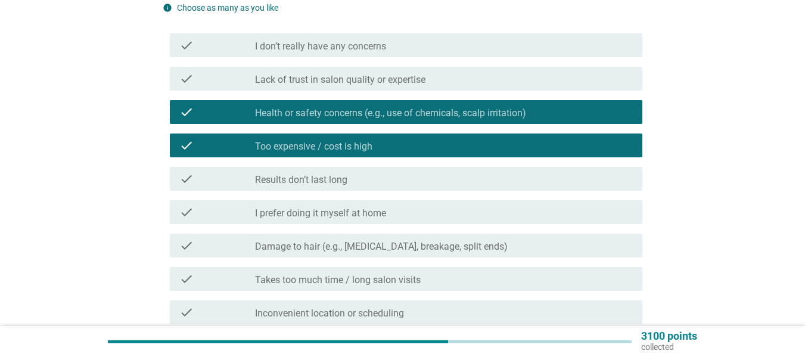
scroll to position [294, 0]
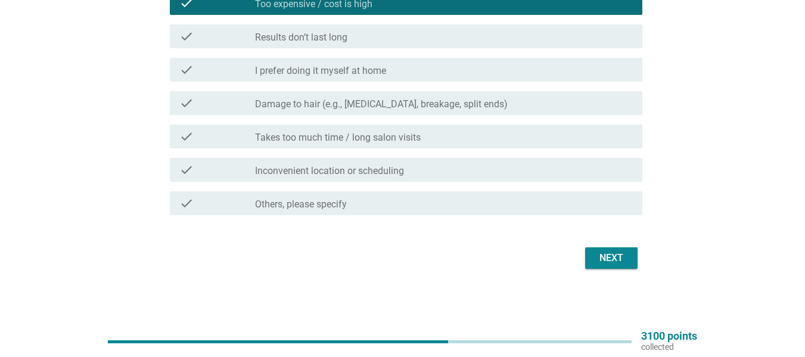
click at [602, 246] on div "Next" at bounding box center [403, 258] width 480 height 29
click at [601, 253] on div "Next" at bounding box center [611, 258] width 33 height 14
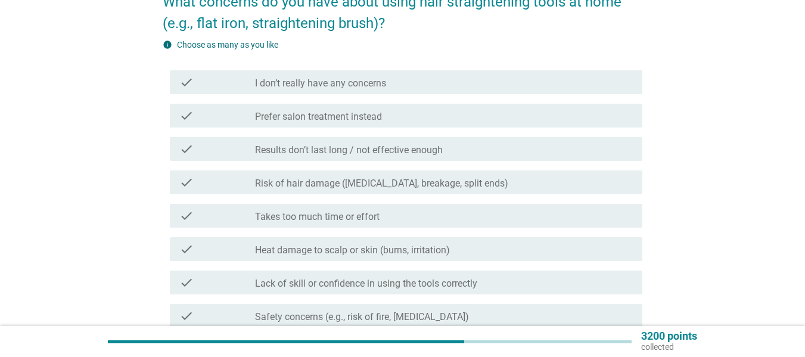
scroll to position [159, 0]
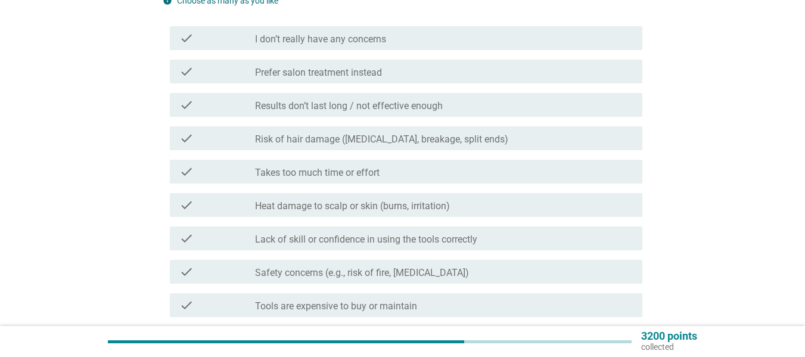
click at [328, 171] on label "Takes too much time or effort" at bounding box center [317, 173] width 125 height 12
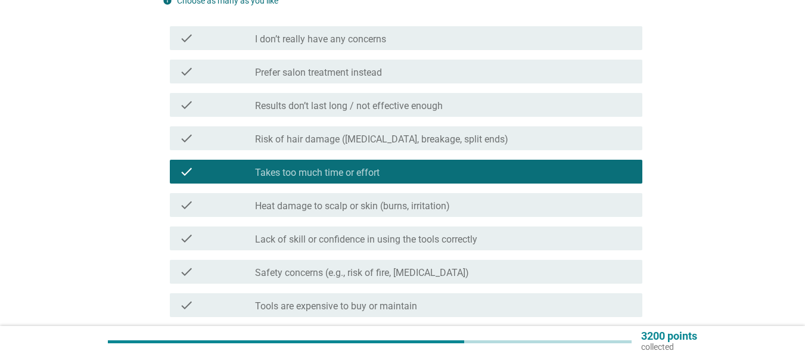
click at [314, 251] on div "check check_box_outline_blank Lack of skill or confidence in using the tools co…" at bounding box center [403, 238] width 480 height 33
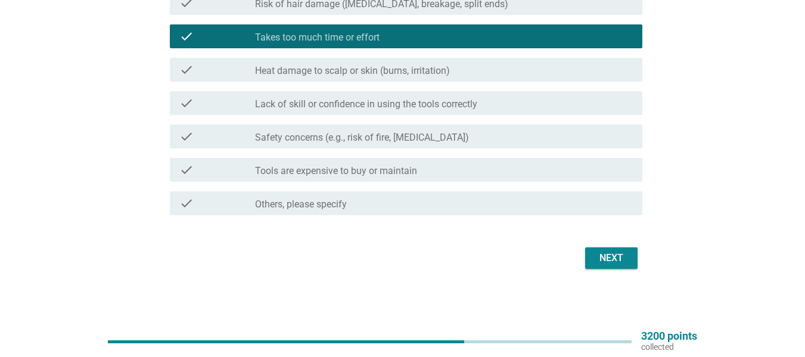
click at [409, 131] on div "check_box_outline_blank Safety concerns (e.g., risk of fire, [MEDICAL_DATA])" at bounding box center [444, 136] width 378 height 14
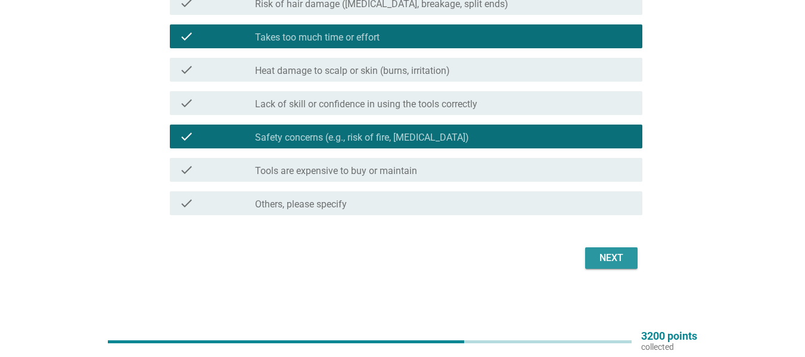
click at [598, 255] on div "Next" at bounding box center [611, 258] width 33 height 14
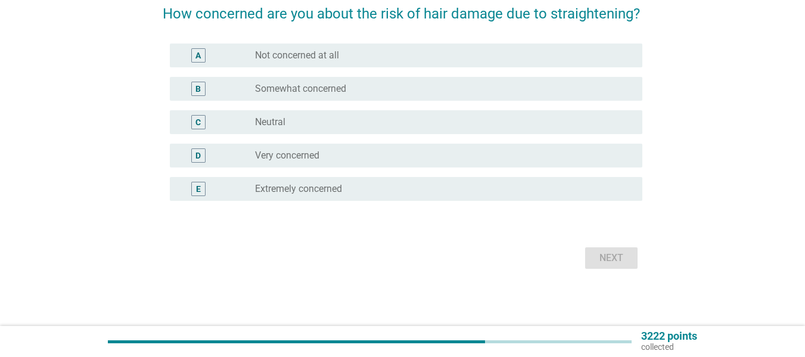
scroll to position [0, 0]
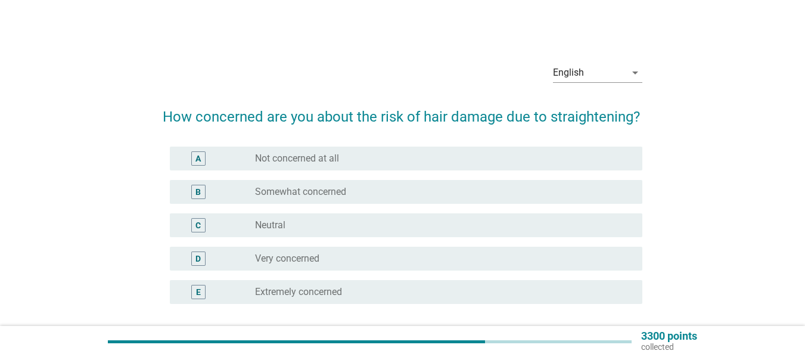
click at [330, 268] on div "D radio_button_unchecked Very concerned" at bounding box center [406, 259] width 473 height 24
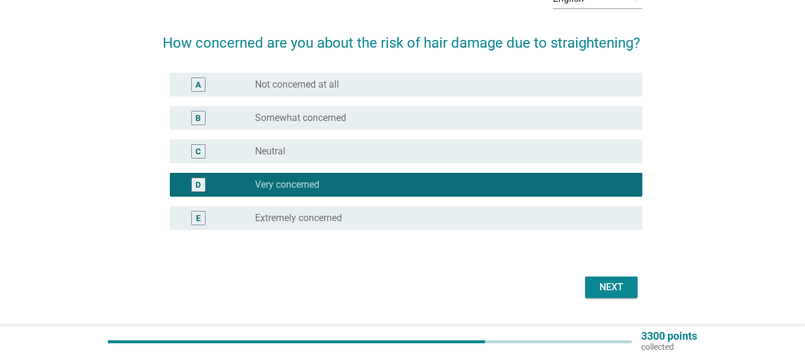
scroll to position [103, 0]
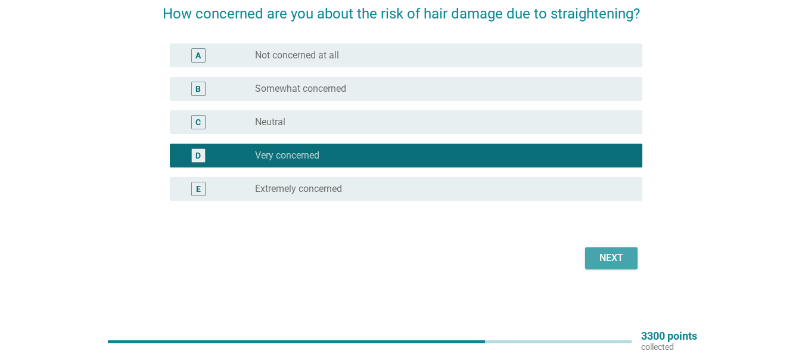
click at [628, 266] on button "Next" at bounding box center [611, 257] width 52 height 21
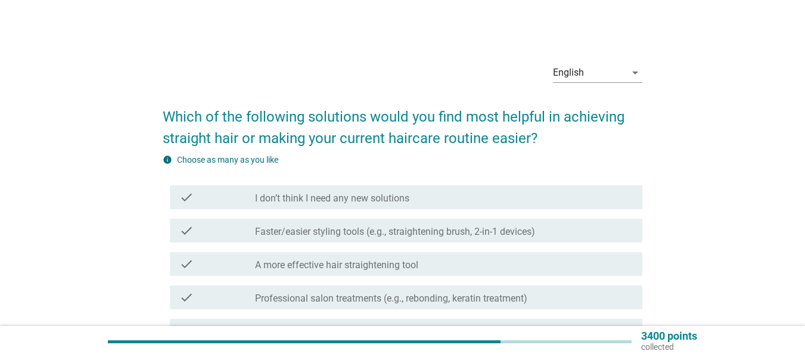
scroll to position [159, 0]
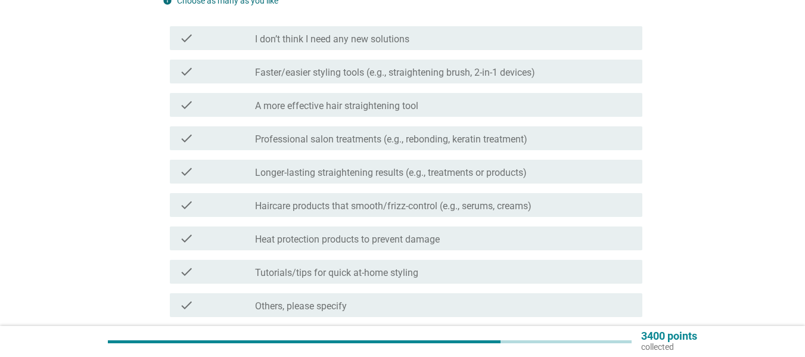
click at [328, 159] on div "check check_box_outline_blank Longer-lasting straightening results (e.g., treat…" at bounding box center [403, 171] width 480 height 33
click at [331, 132] on div "check_box_outline_blank Professional salon treatments (e.g., rebonding, keratin…" at bounding box center [444, 138] width 378 height 14
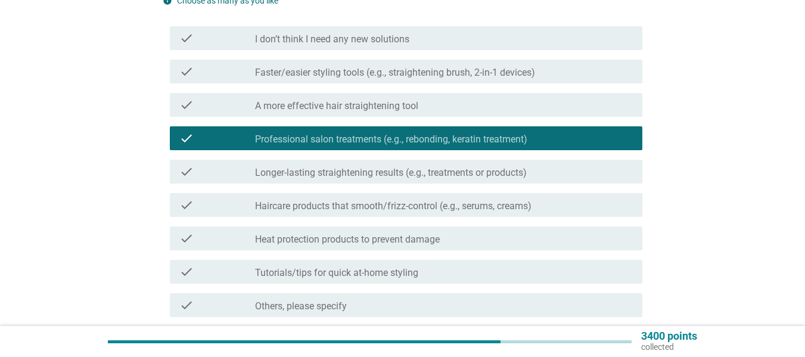
click at [320, 261] on div "check check_box_outline_blank Tutorials/tips for quick at-home styling" at bounding box center [406, 272] width 473 height 24
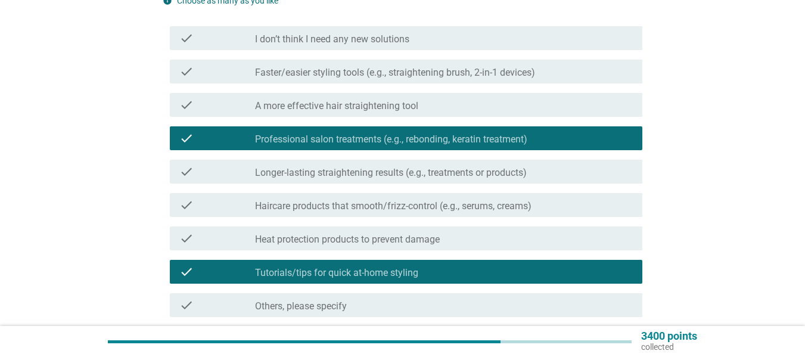
click at [324, 283] on div "check check_box_outline_blank Tutorials/tips for quick at-home styling" at bounding box center [406, 272] width 473 height 24
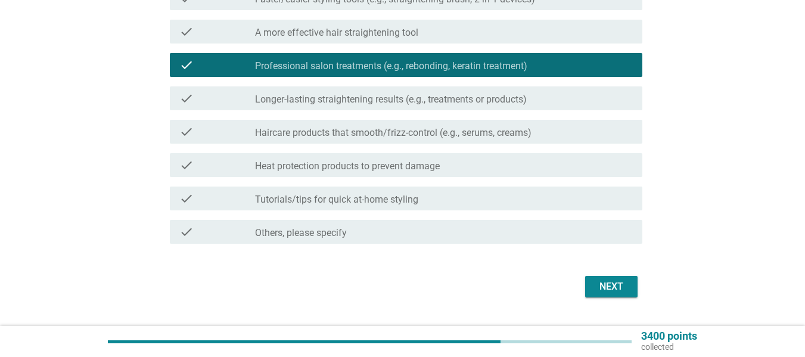
scroll to position [261, 0]
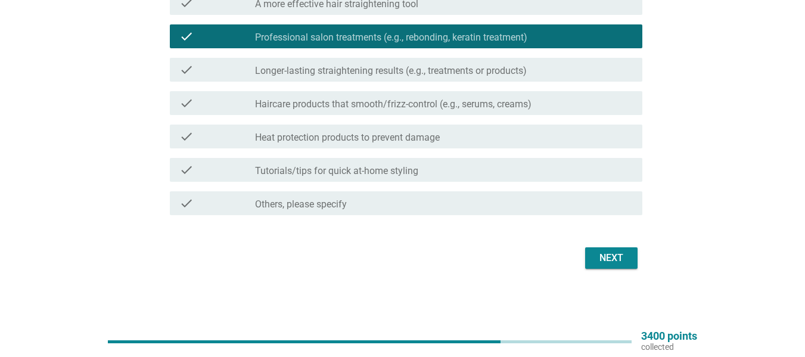
click at [609, 255] on div "Next" at bounding box center [611, 258] width 33 height 14
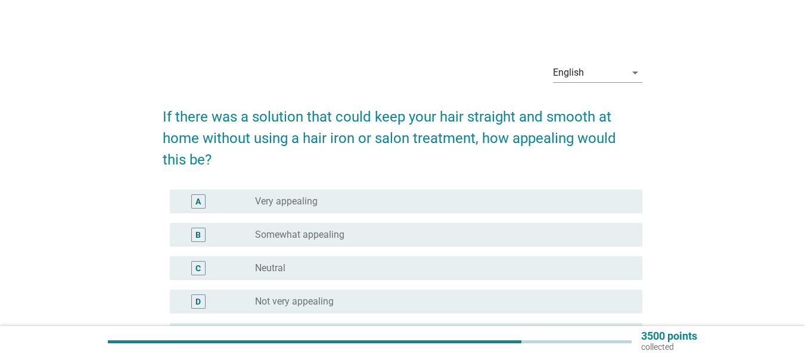
scroll to position [146, 0]
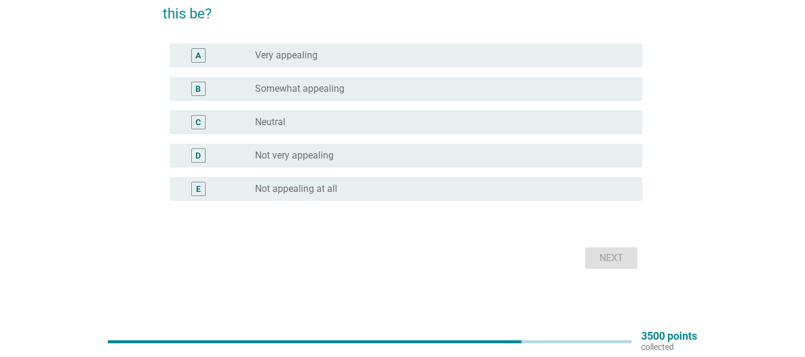
click at [290, 94] on label "Somewhat appealing" at bounding box center [299, 89] width 89 height 12
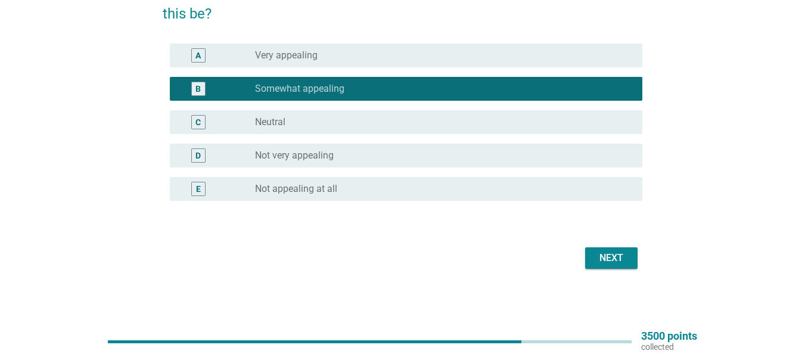
click at [607, 248] on button "Next" at bounding box center [611, 257] width 52 height 21
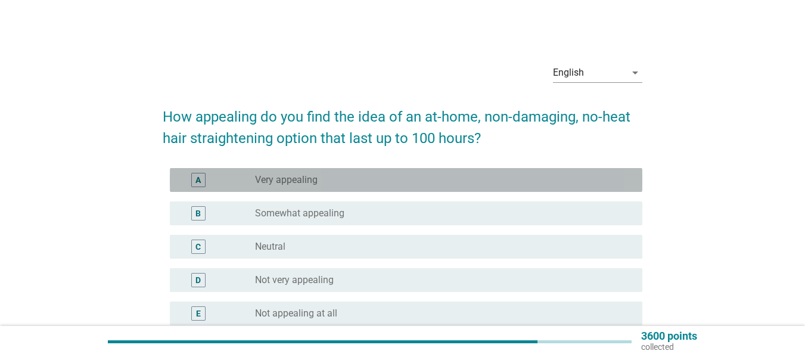
click at [368, 180] on div "radio_button_unchecked Very appealing" at bounding box center [439, 180] width 368 height 12
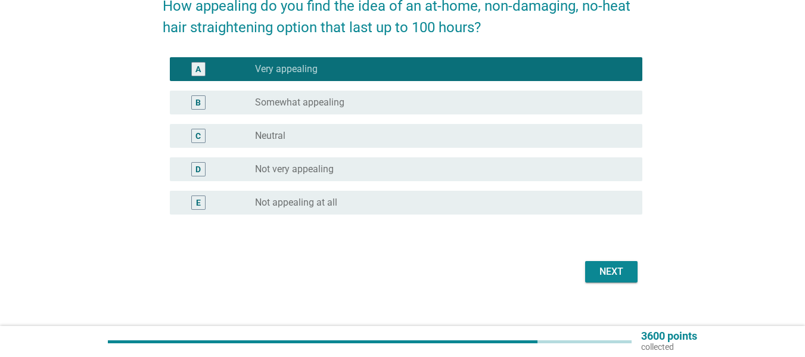
scroll to position [125, 0]
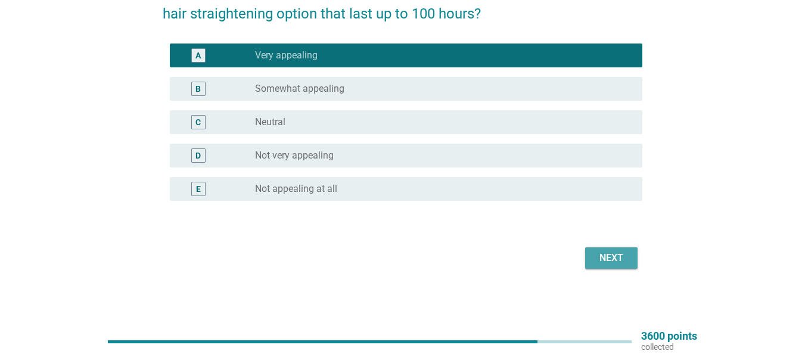
click at [603, 258] on div "Next" at bounding box center [611, 258] width 33 height 14
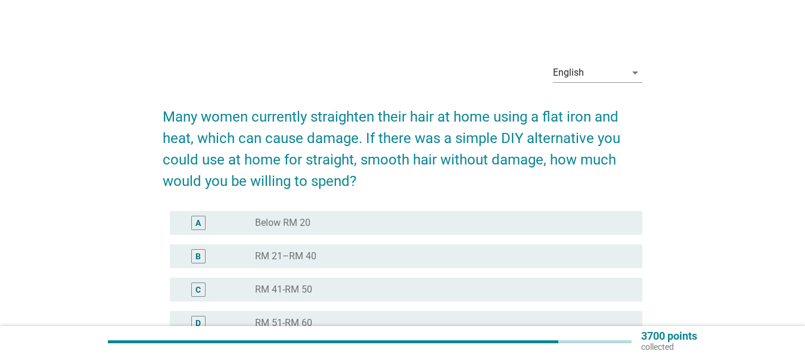
scroll to position [159, 0]
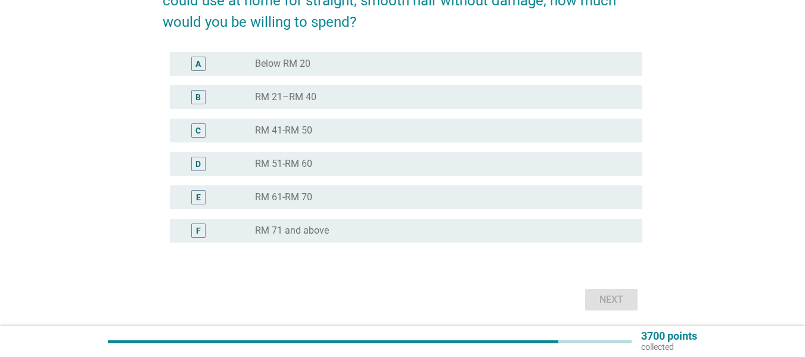
click at [265, 200] on label "RM 61-RM 70" at bounding box center [283, 197] width 57 height 12
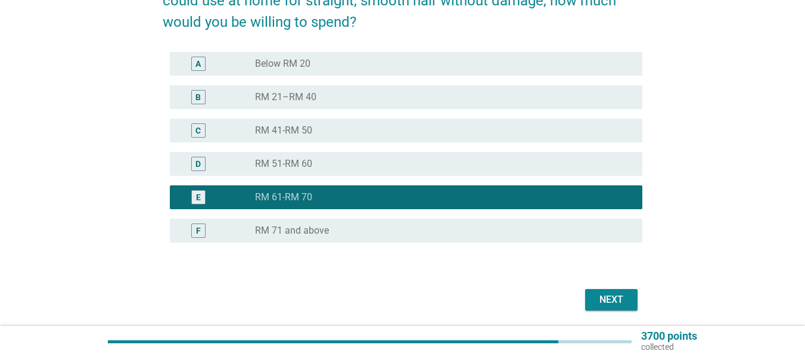
click at [598, 300] on div "Next" at bounding box center [611, 300] width 33 height 14
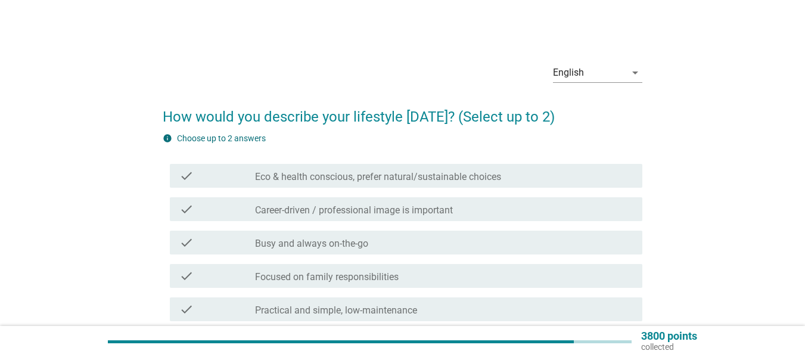
click at [271, 203] on div "check_box_outline_blank Career-driven / professional image is important" at bounding box center [444, 209] width 378 height 14
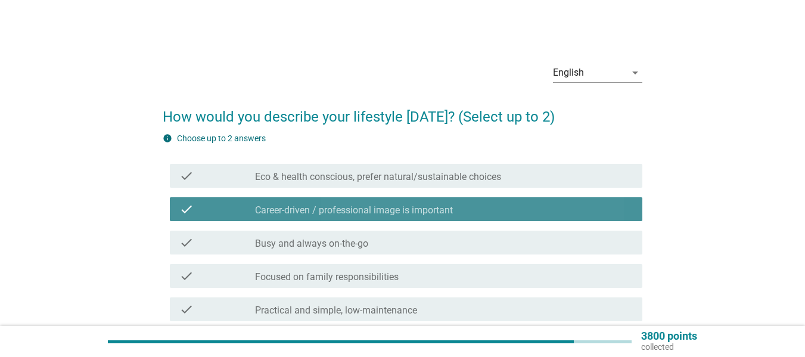
click at [280, 245] on label "Busy and always on-the-go" at bounding box center [311, 244] width 113 height 12
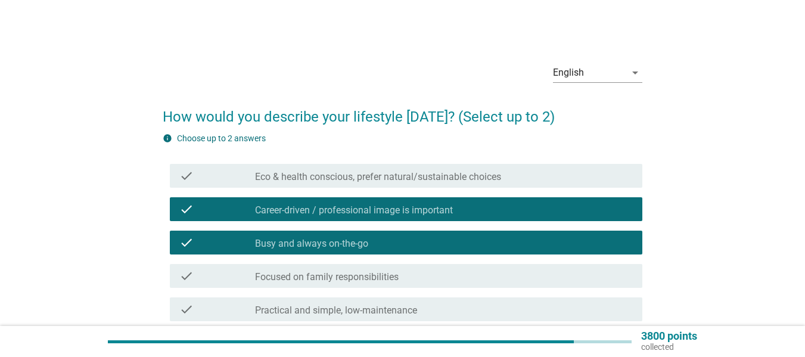
click at [283, 293] on div "check check_box_outline_blank Practical and simple, low-maintenance" at bounding box center [403, 309] width 480 height 33
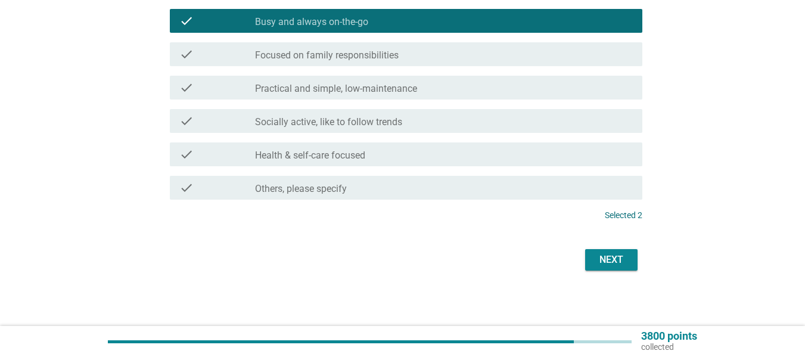
scroll to position [224, 0]
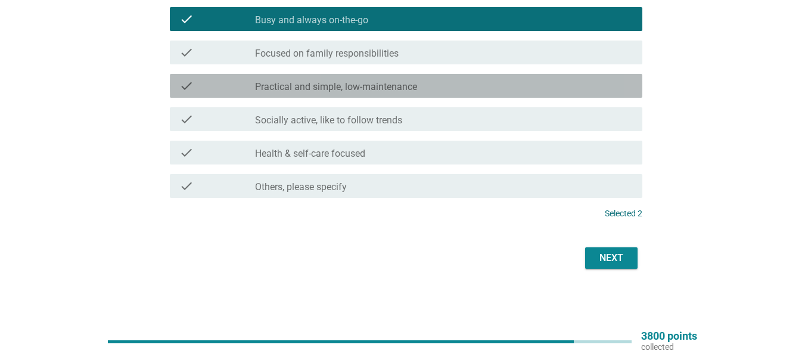
click at [363, 86] on label "Practical and simple, low-maintenance" at bounding box center [336, 87] width 162 height 12
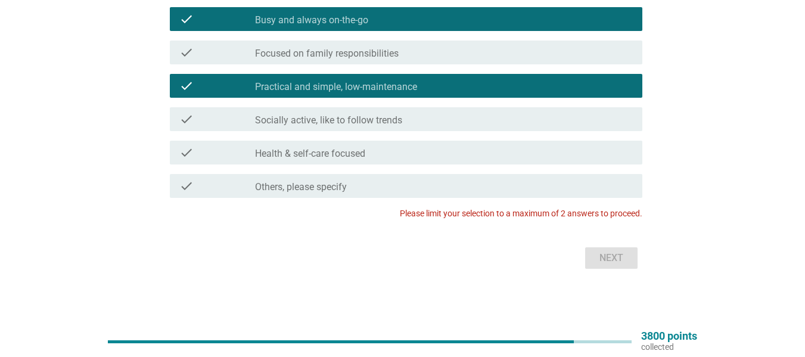
click at [483, 116] on div "check_box_outline_blank Socially active, like to follow trends" at bounding box center [444, 119] width 378 height 14
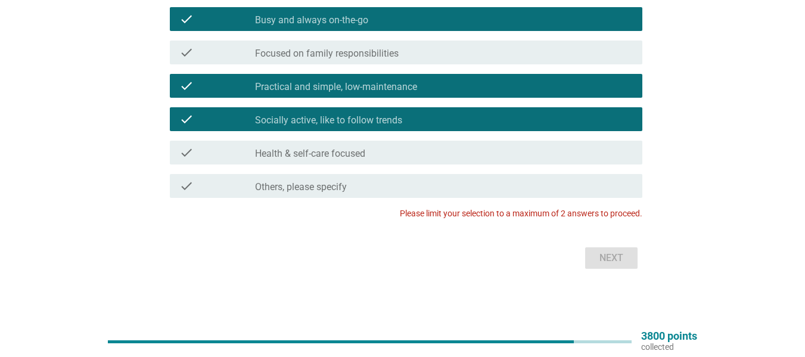
click at [481, 108] on div "check check_box_outline_blank Socially active, like to follow trends" at bounding box center [406, 119] width 473 height 24
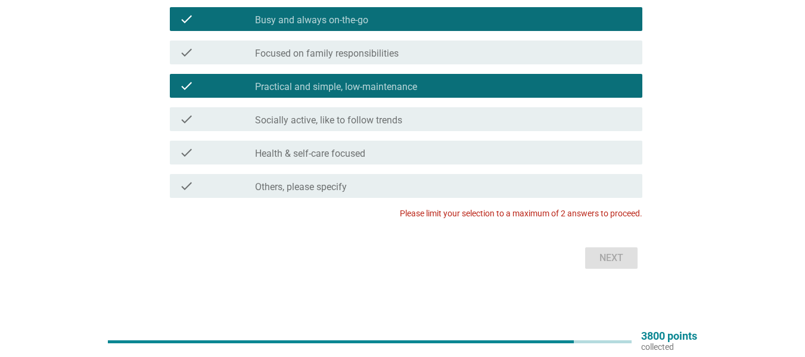
click at [481, 83] on div "check_box Practical and simple, low-maintenance" at bounding box center [444, 86] width 378 height 14
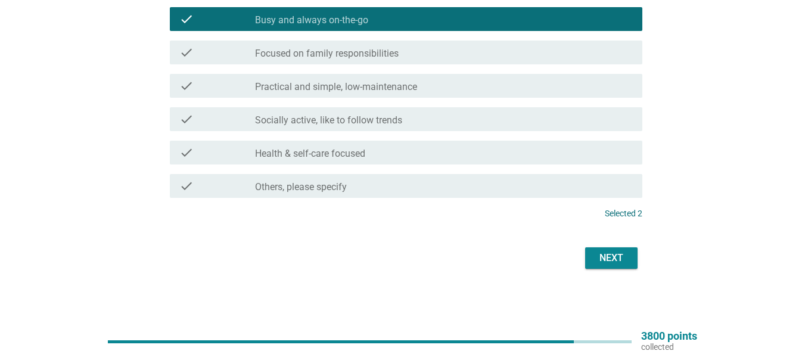
click at [602, 263] on div "Next" at bounding box center [611, 258] width 33 height 14
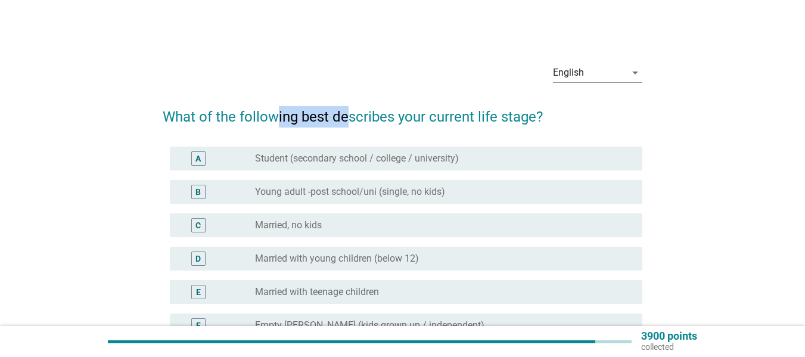
drag, startPoint x: 276, startPoint y: 125, endPoint x: 362, endPoint y: 128, distance: 85.9
click at [361, 126] on h2 "What of the following best describes your current life stage?" at bounding box center [403, 110] width 480 height 33
click at [327, 277] on div "E radio_button_unchecked Married with teenage children" at bounding box center [403, 291] width 480 height 33
click at [338, 262] on label "Married with young children (below 12)" at bounding box center [337, 259] width 164 height 12
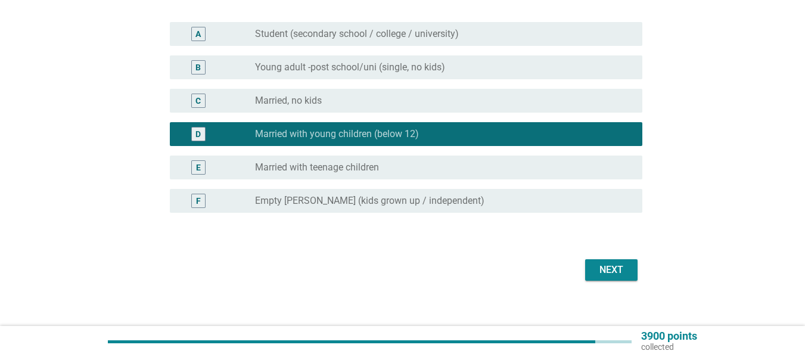
scroll to position [137, 0]
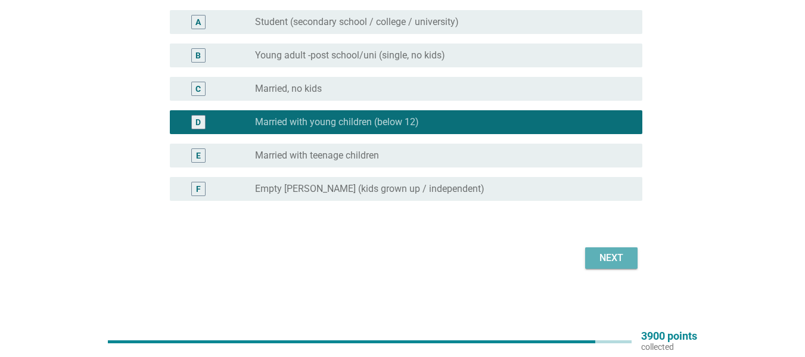
click at [606, 252] on div "Next" at bounding box center [611, 258] width 33 height 14
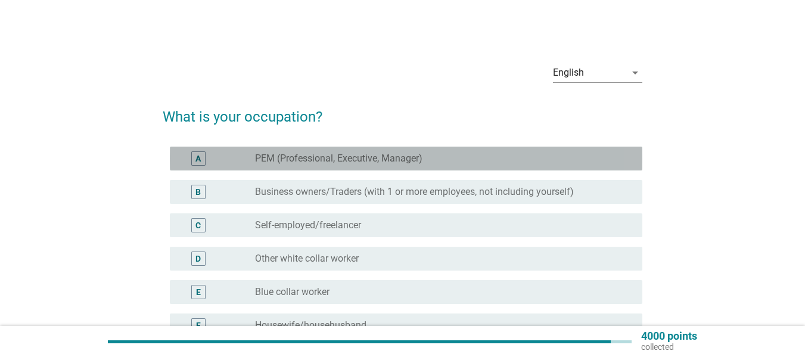
click at [337, 159] on label "PEM (Professional, Executive, Manager)" at bounding box center [339, 159] width 168 height 12
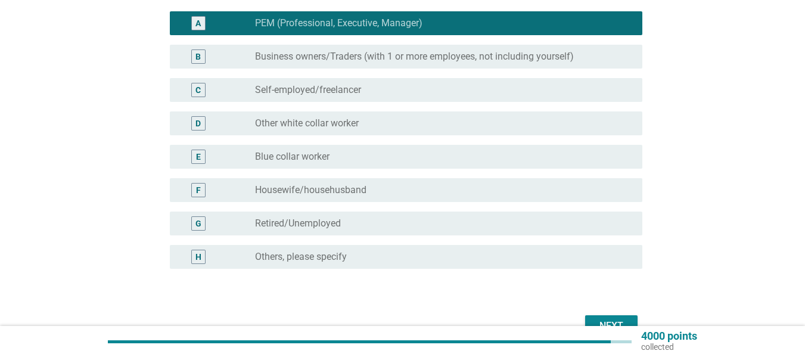
scroll to position [203, 0]
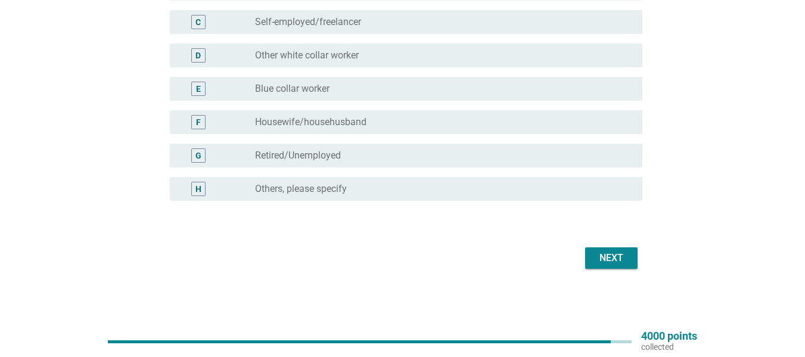
click at [610, 255] on div "Next" at bounding box center [611, 258] width 33 height 14
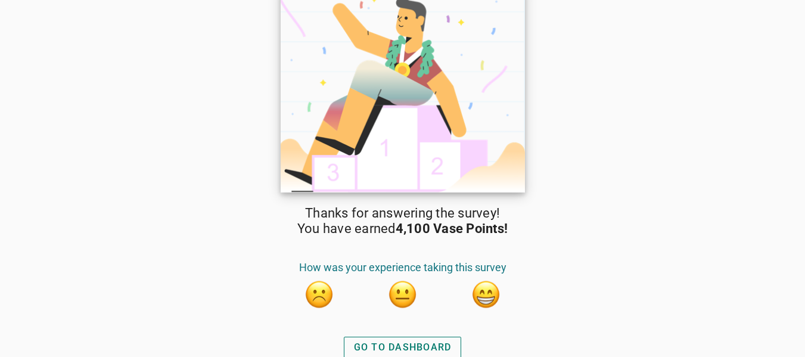
scroll to position [20, 0]
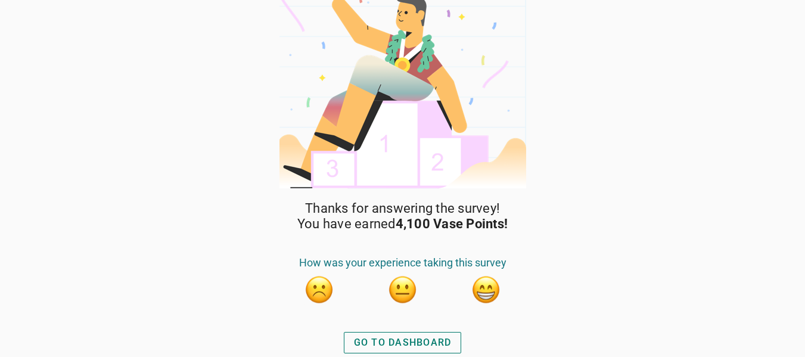
click at [492, 291] on button "button" at bounding box center [487, 290] width 30 height 30
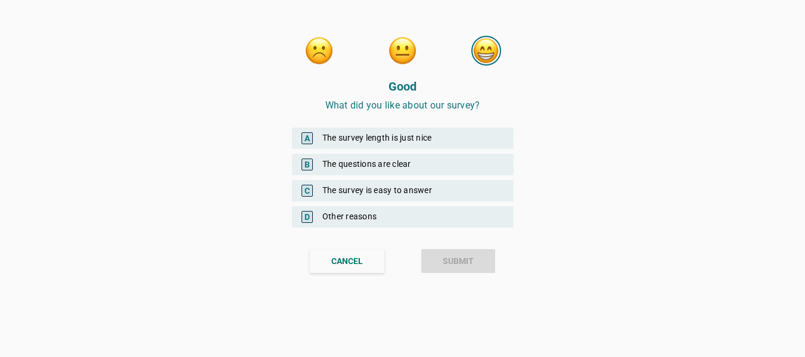
click at [393, 133] on div "A The survey length is just nice" at bounding box center [403, 138] width 222 height 21
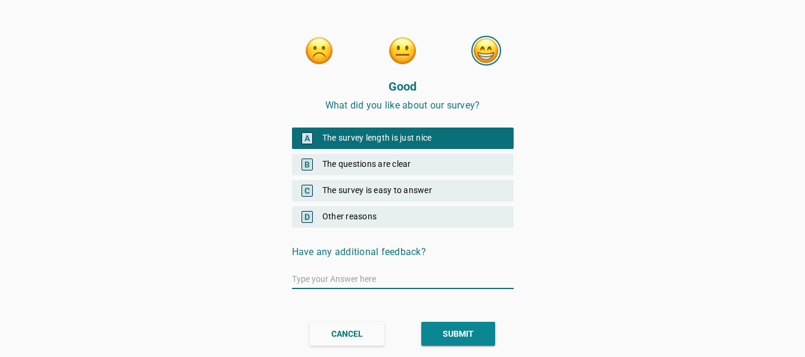
click at [393, 158] on div "B The questions are clear" at bounding box center [403, 164] width 222 height 21
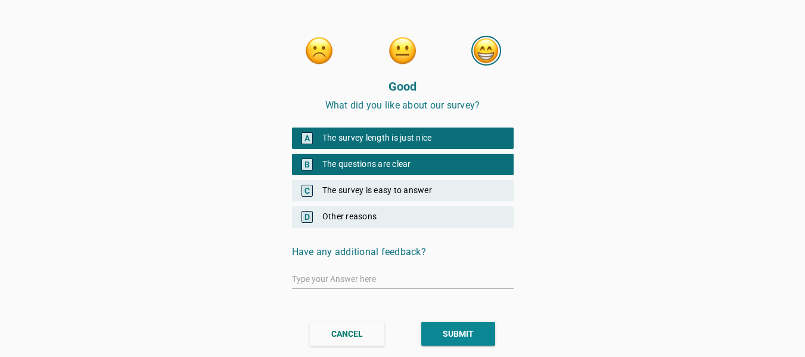
click at [398, 186] on div "C The survey is easy to answer" at bounding box center [403, 190] width 222 height 21
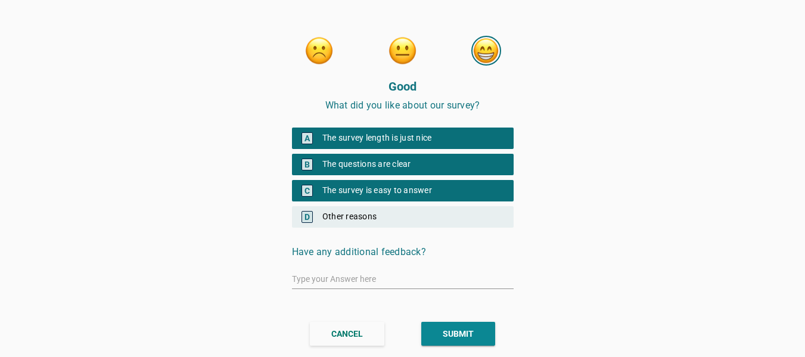
click at [436, 336] on button "SUBMIT" at bounding box center [458, 334] width 74 height 24
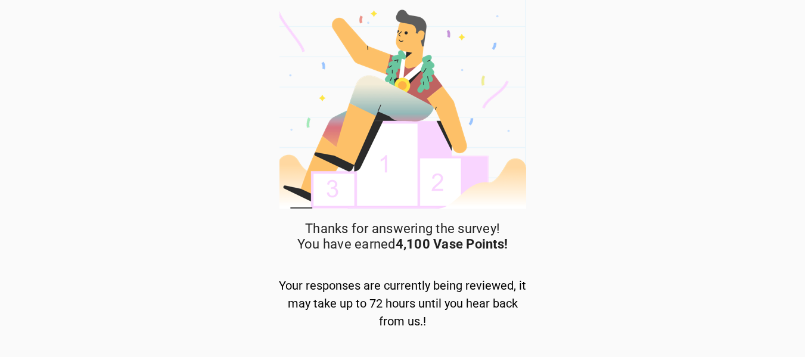
click at [346, 282] on div "Your responses are currently being reviewed, it may take up to 72 hours until y…" at bounding box center [403, 304] width 250 height 54
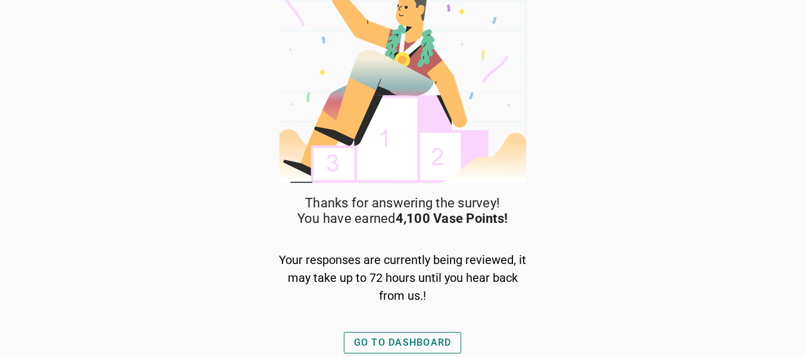
click at [404, 340] on div "GO TO DASHBOARD" at bounding box center [403, 343] width 98 height 14
